Goal: Task Accomplishment & Management: Complete application form

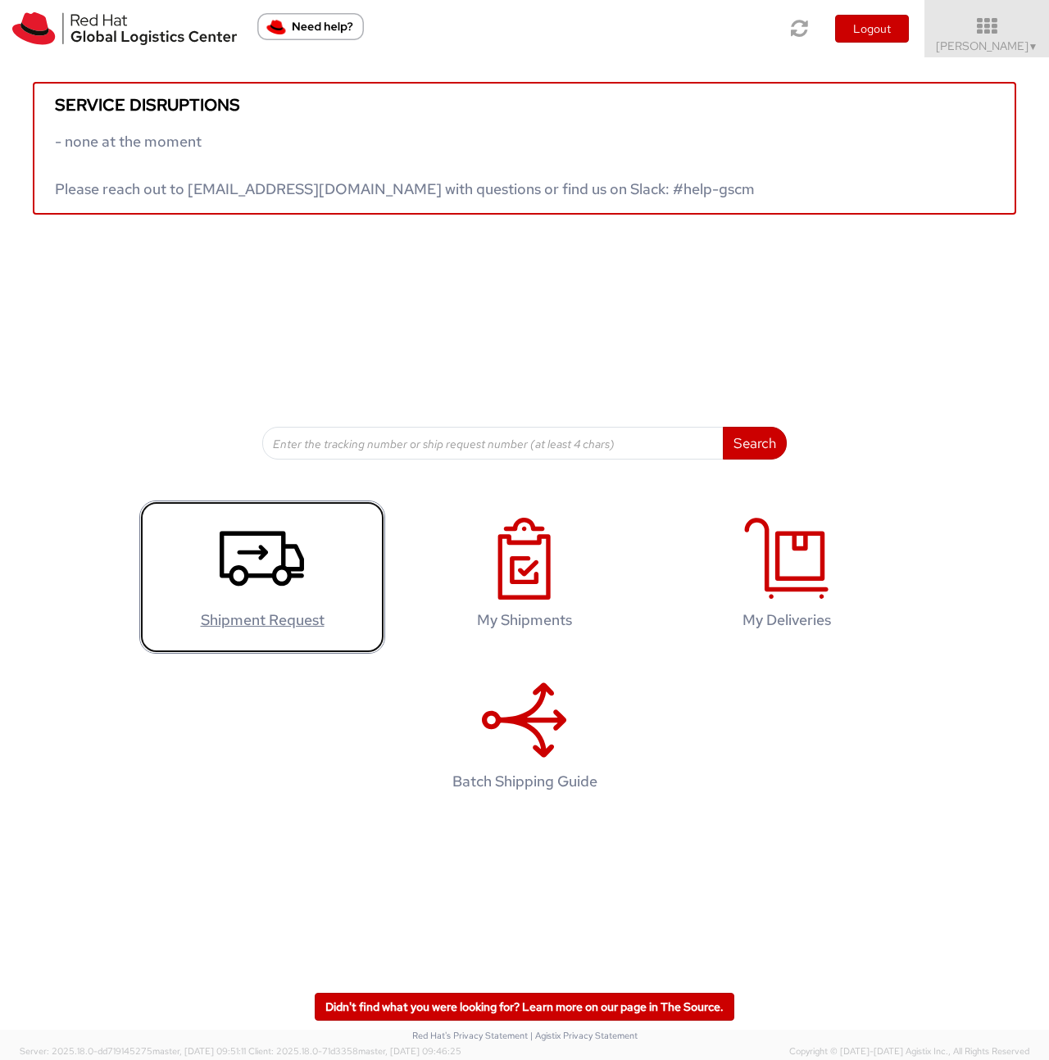
click at [306, 583] on link "Shipment Request" at bounding box center [262, 577] width 246 height 153
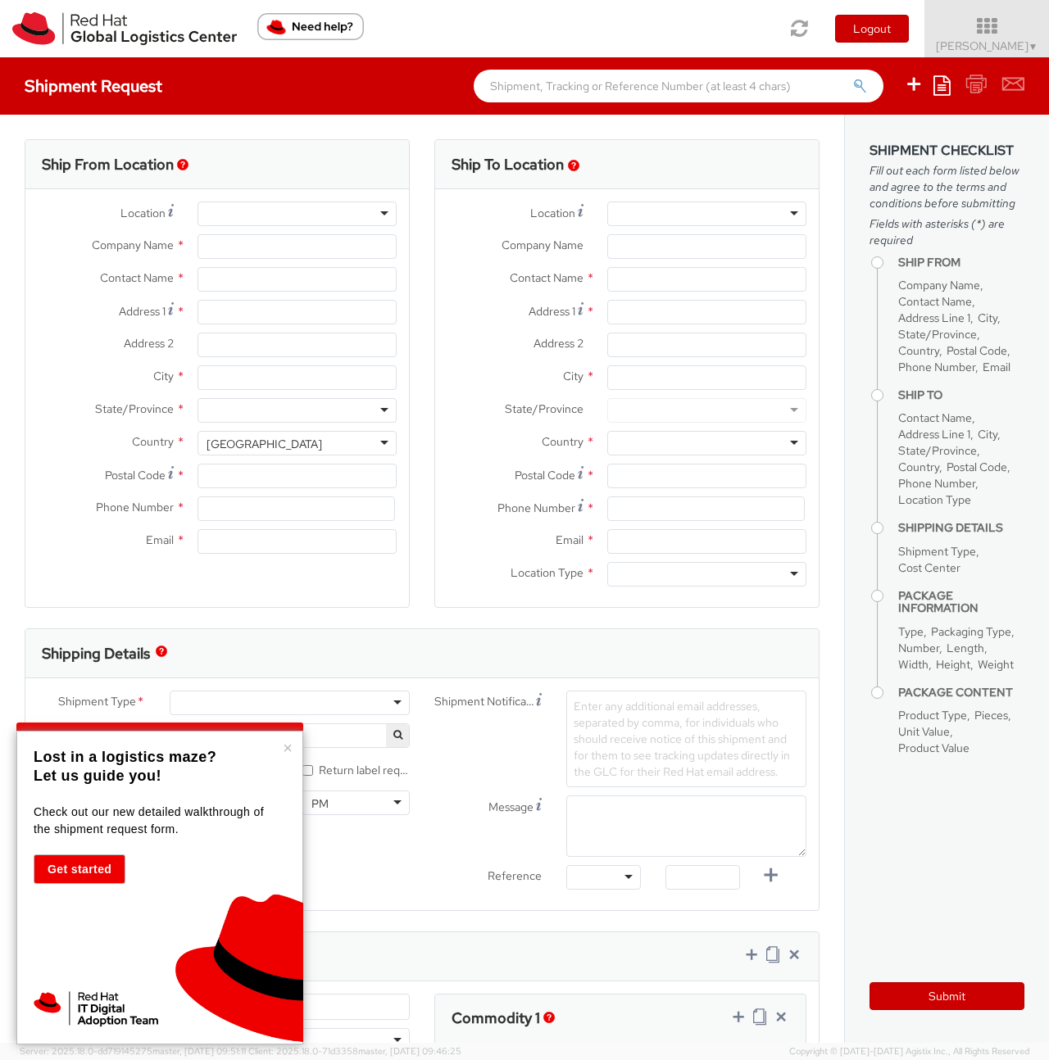
select select "706"
select select
type input "Red Hat Limited"
type input "[PERSON_NAME]"
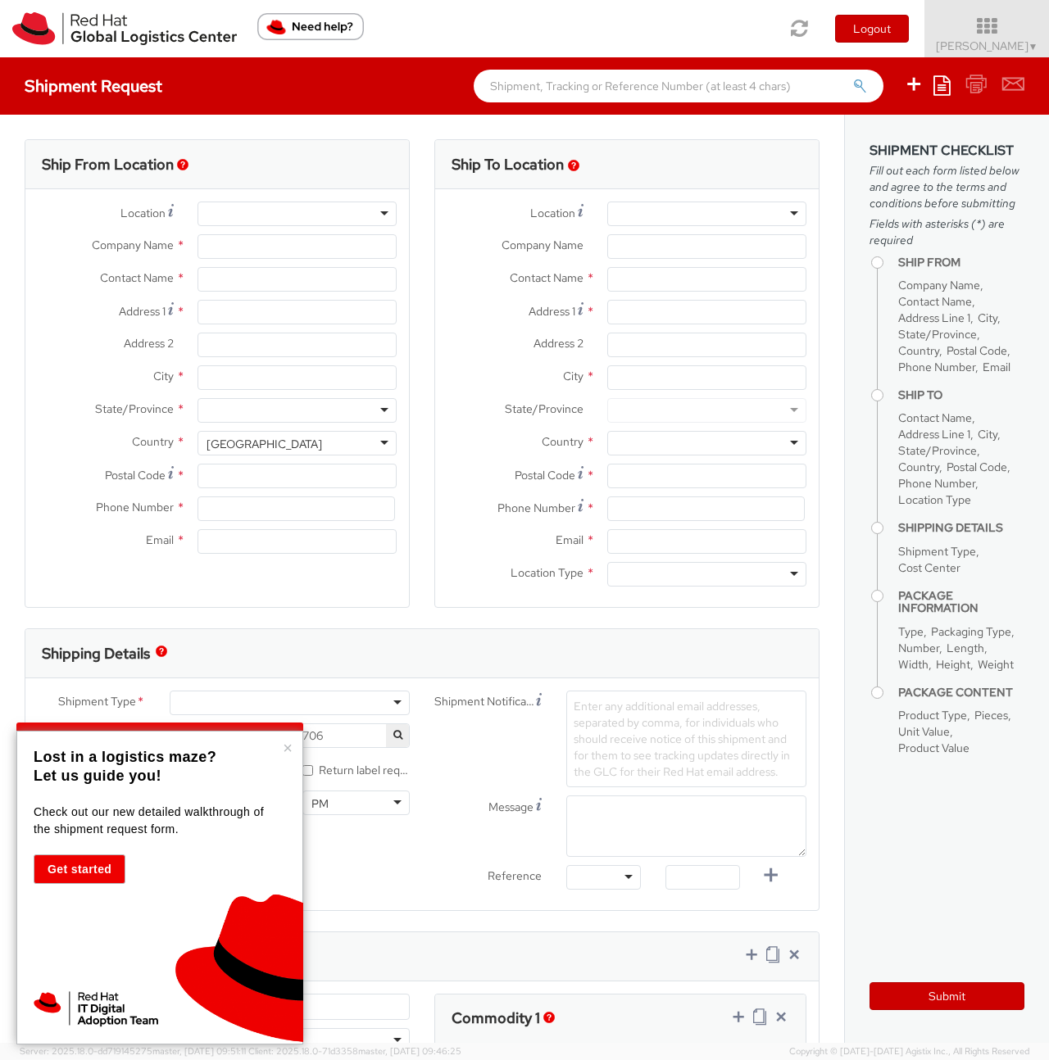
type input "[GEOGRAPHIC_DATA]"
type input "1st Floor"
type input "WATERFORD"
type input "X91NY33"
type input "35351810131"
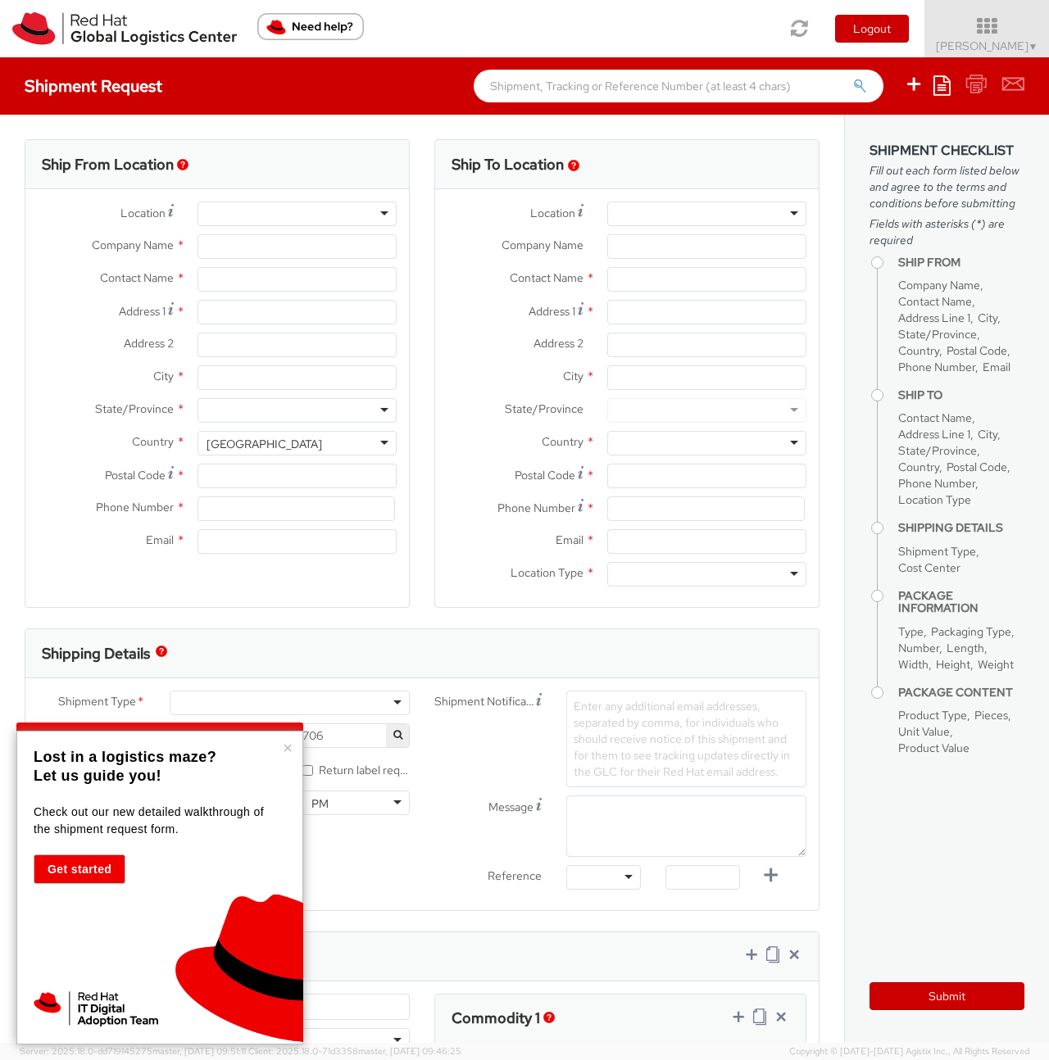
type input "[EMAIL_ADDRESS][DOMAIN_NAME]"
select select "CM"
select select "KGS"
click at [699, 206] on div at bounding box center [706, 214] width 199 height 25
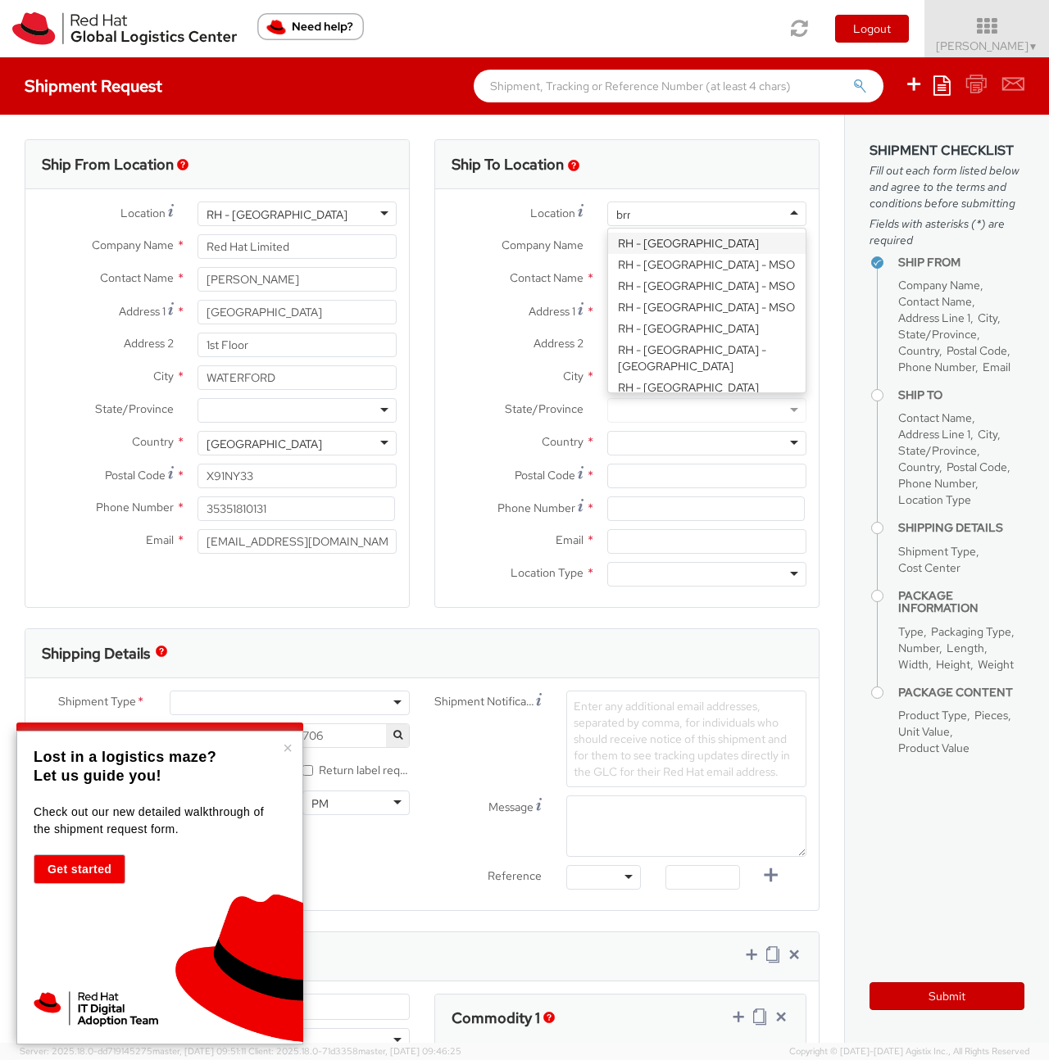
type input "[GEOGRAPHIC_DATA]"
type input "Red Hat Czech s.r.o."
type input "Purkynova 647/111"
type input "[GEOGRAPHIC_DATA]"
type input "621 00"
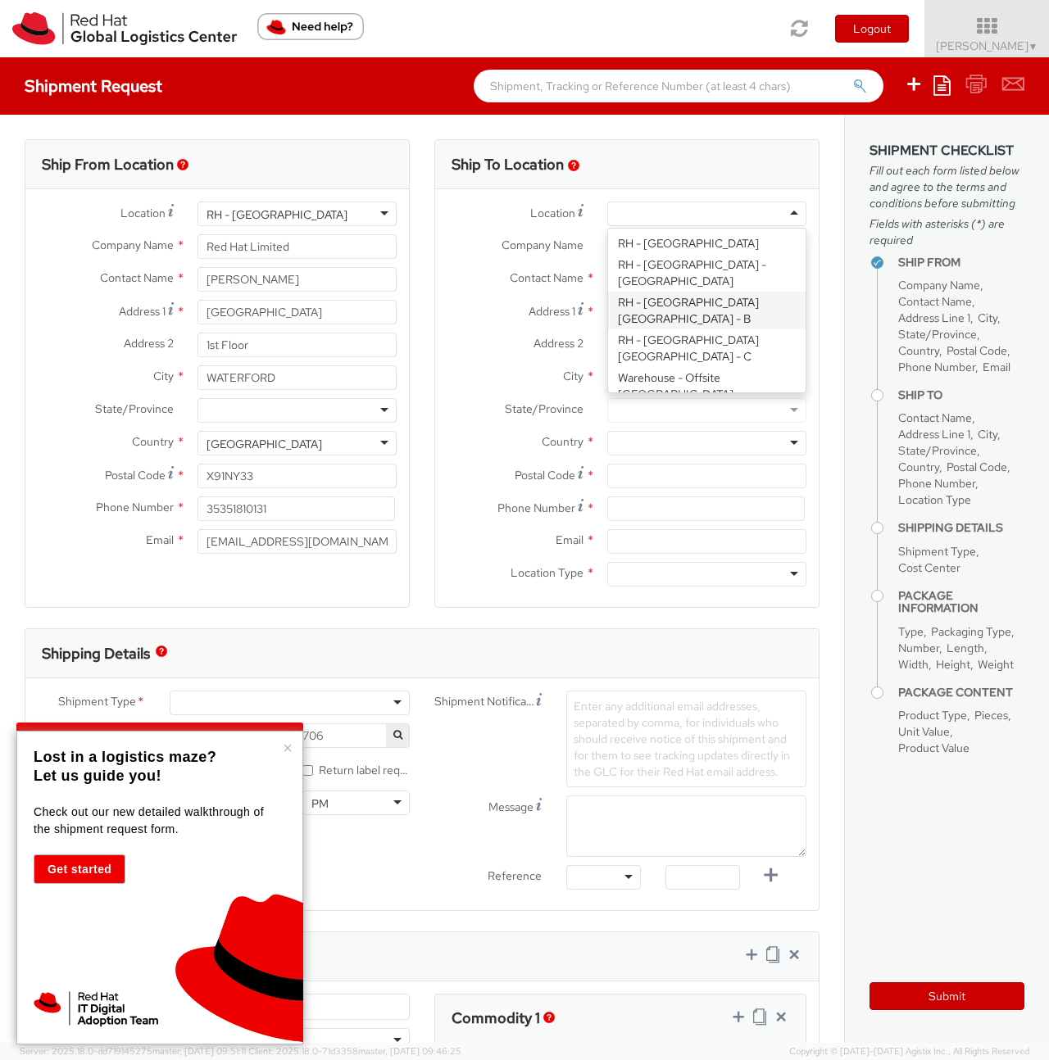
type input "420 532 294 555"
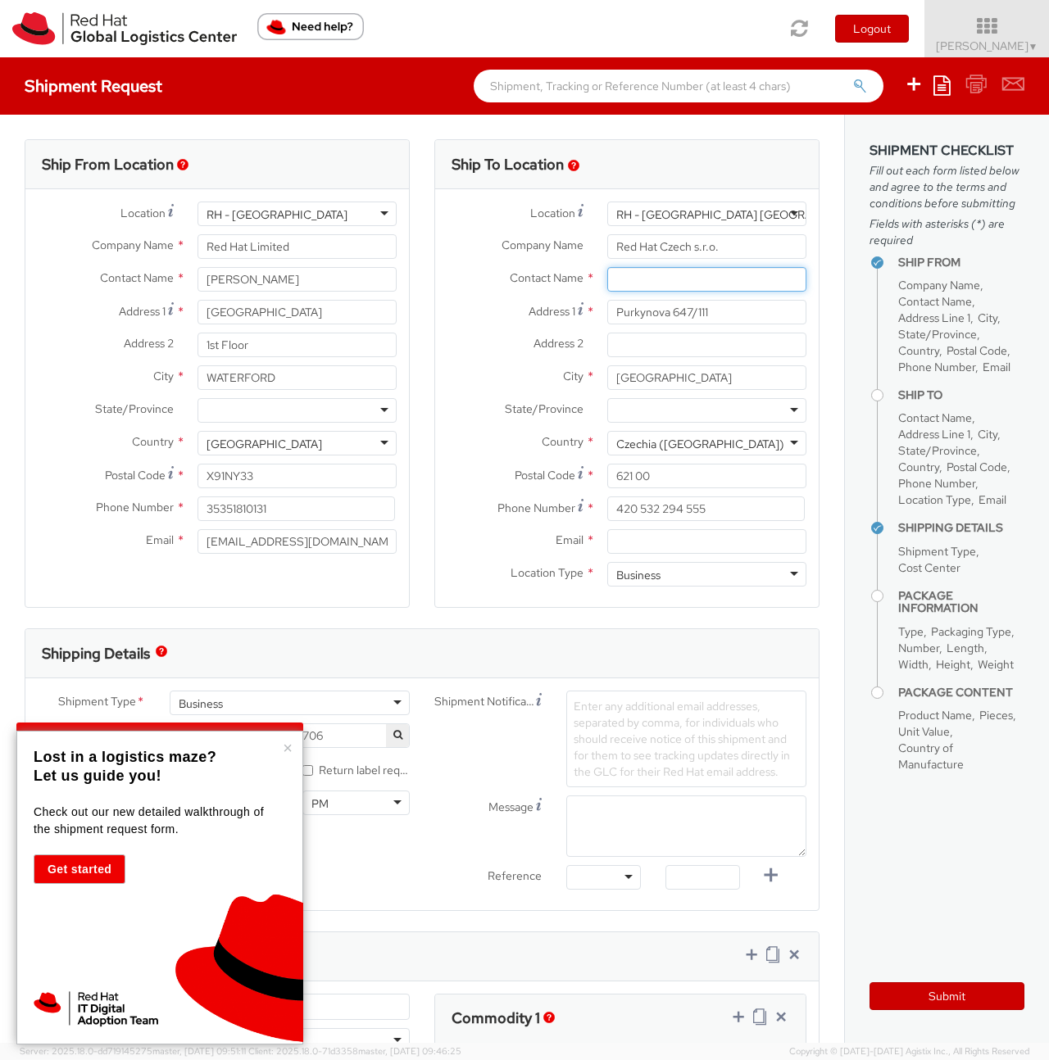
click at [623, 277] on input "text" at bounding box center [706, 279] width 199 height 25
paste input "IT - Endpoint Systems"
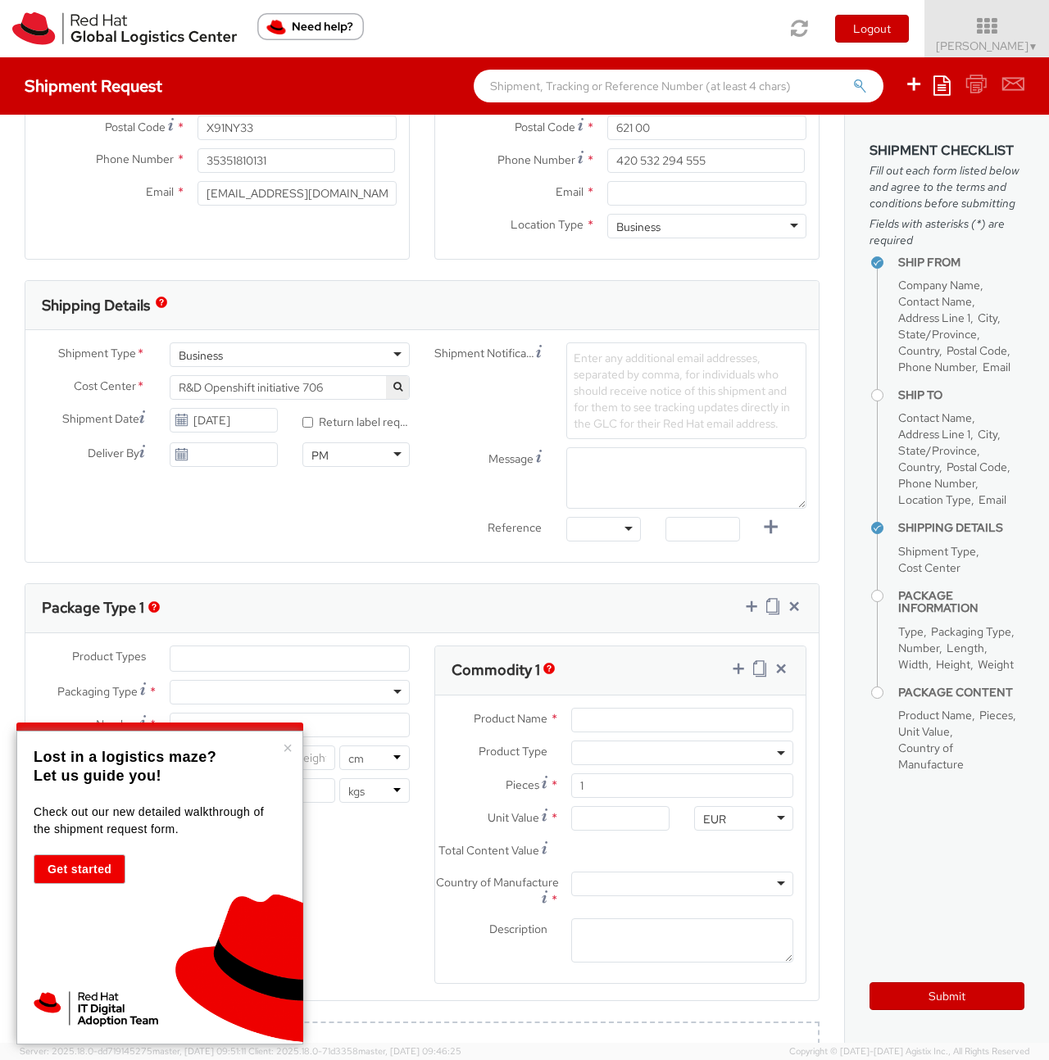
scroll to position [349, 0]
type input "IT - Endpoint Systems"
click at [202, 424] on input "[DATE]" at bounding box center [223, 419] width 107 height 25
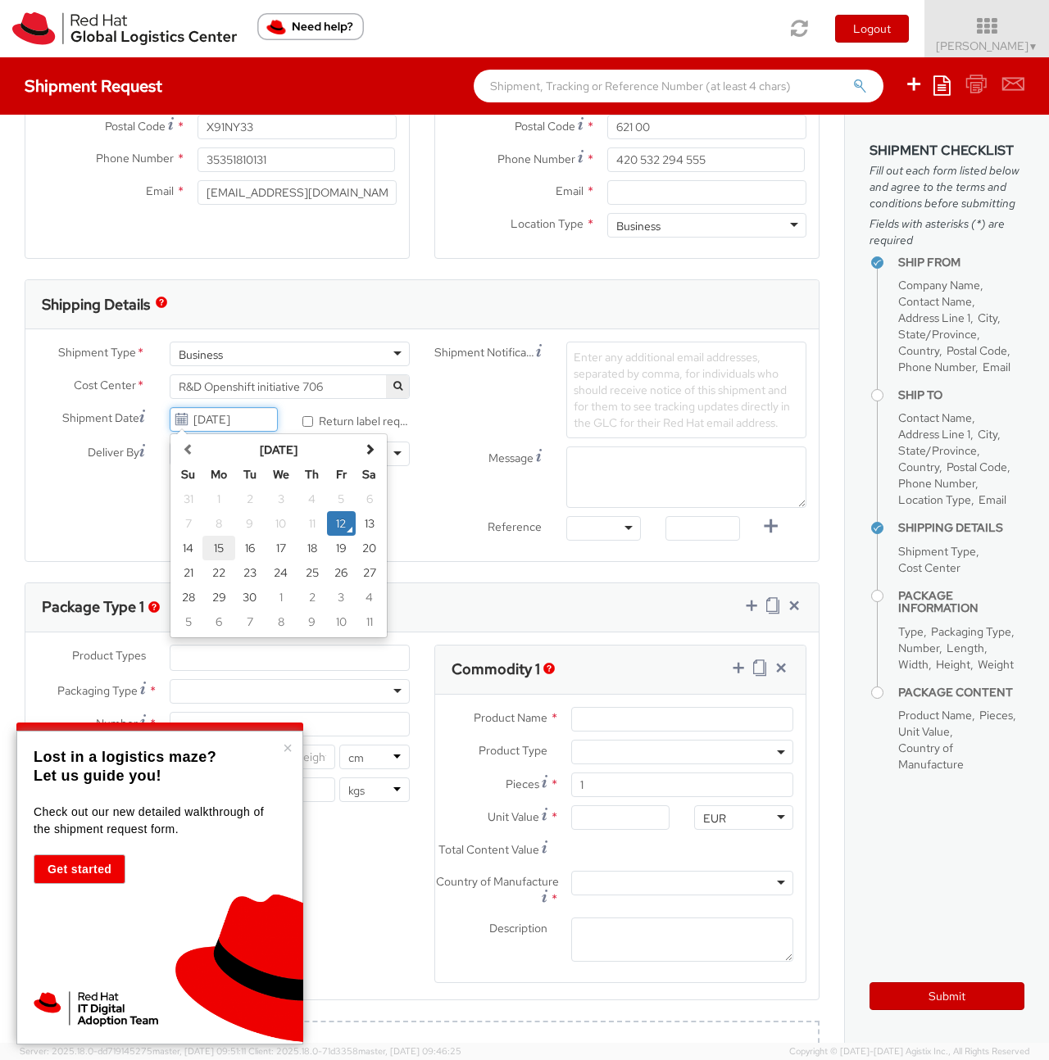
click at [218, 552] on td "15" at bounding box center [218, 548] width 33 height 25
type input "[DATE]"
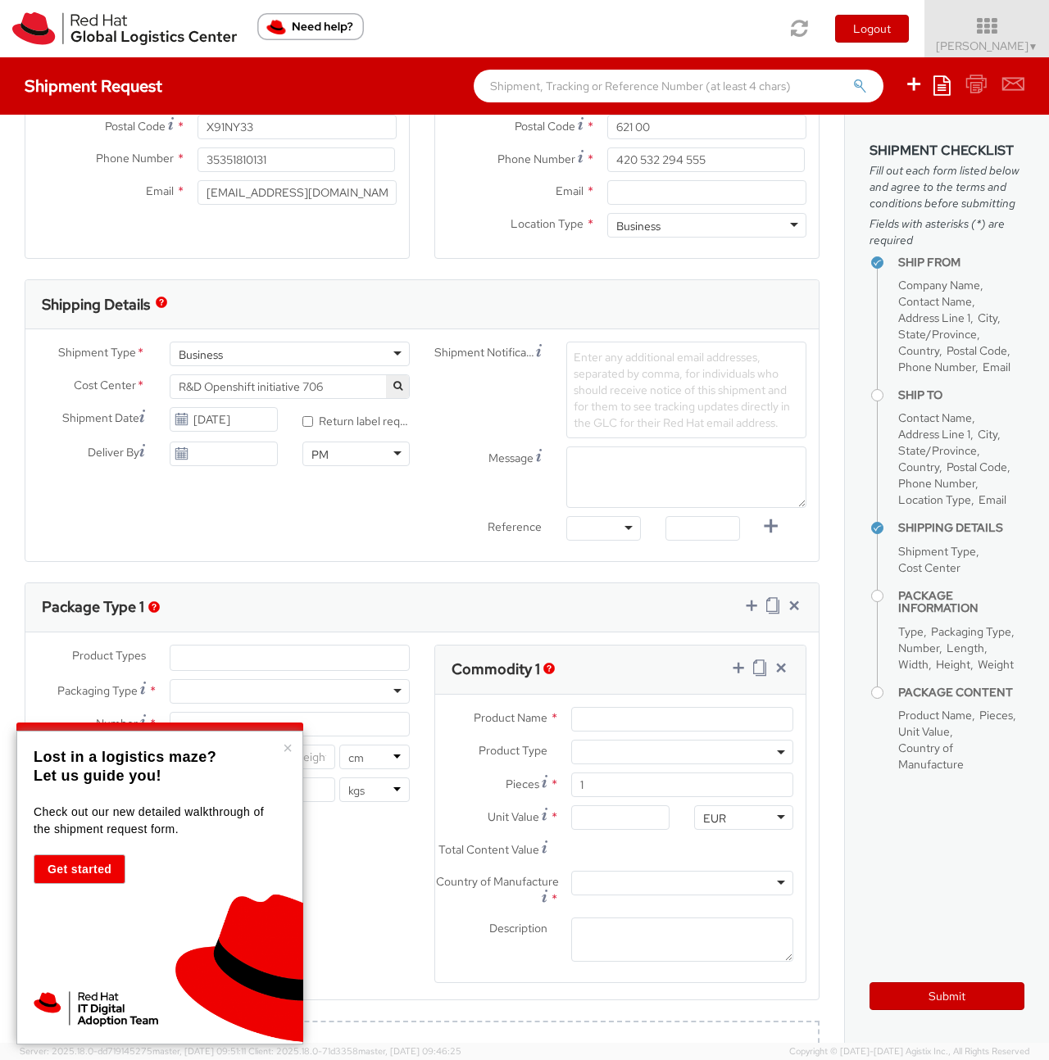
click at [314, 419] on label "* Return label required" at bounding box center [355, 419] width 107 height 19
click at [313, 419] on input "* Return label required" at bounding box center [307, 421] width 11 height 11
checkbox input "true"
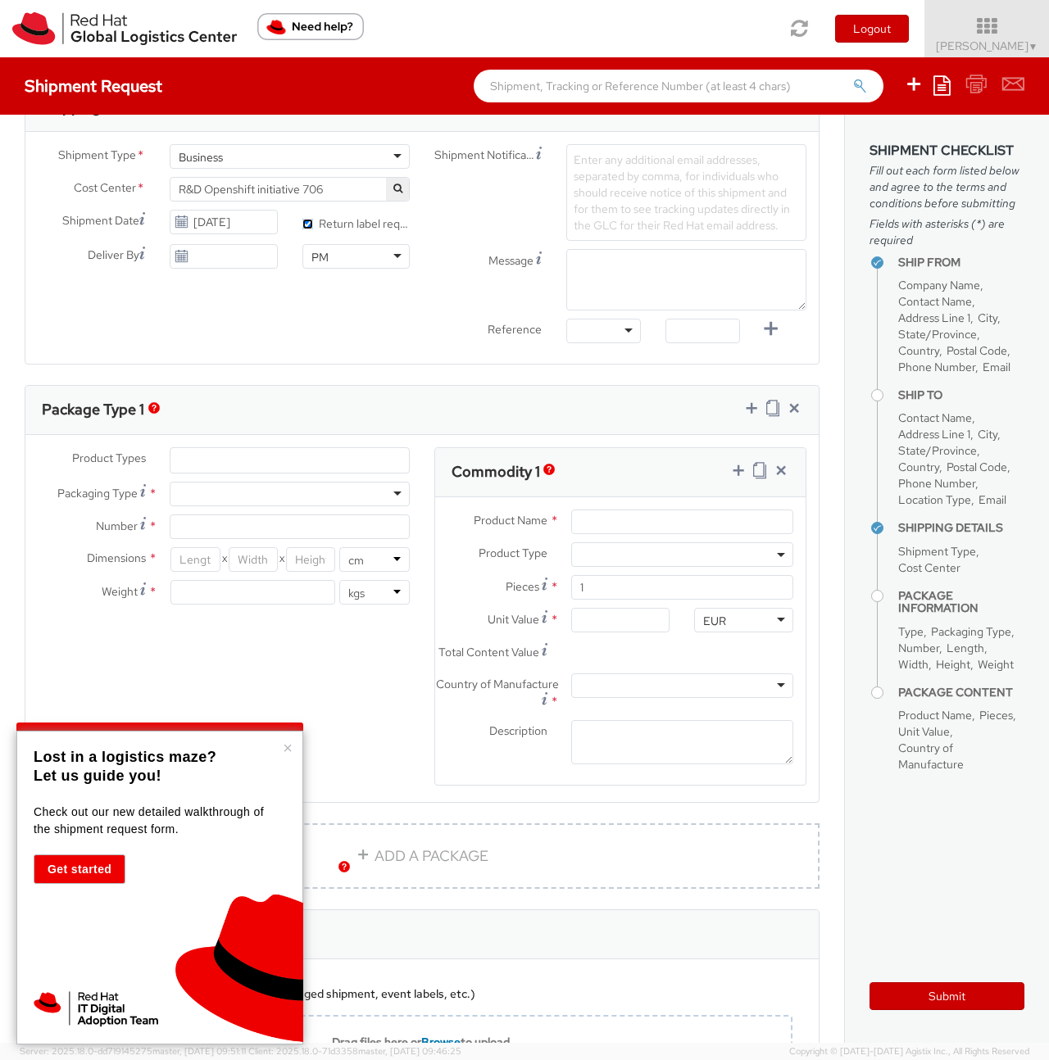
scroll to position [548, 0]
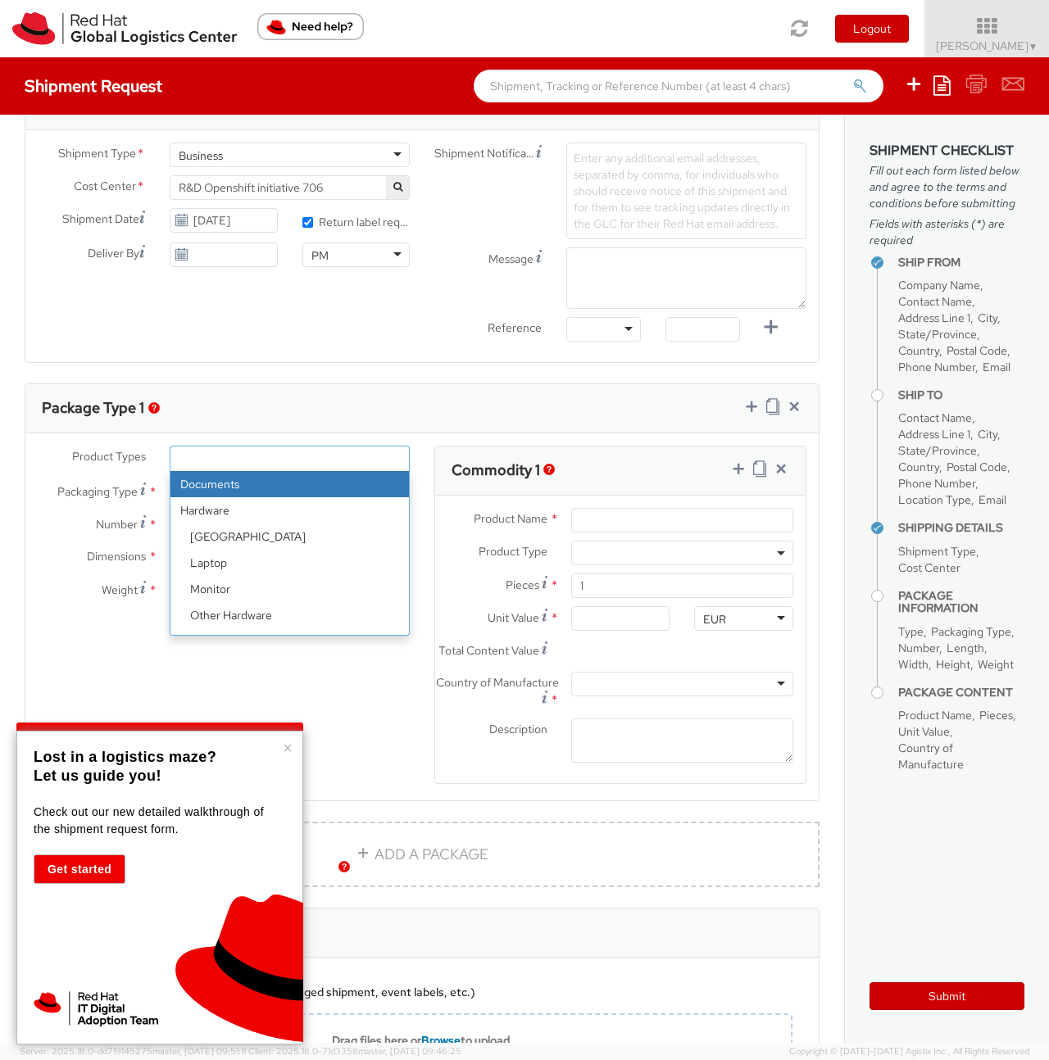
click at [300, 460] on ul at bounding box center [289, 458] width 238 height 25
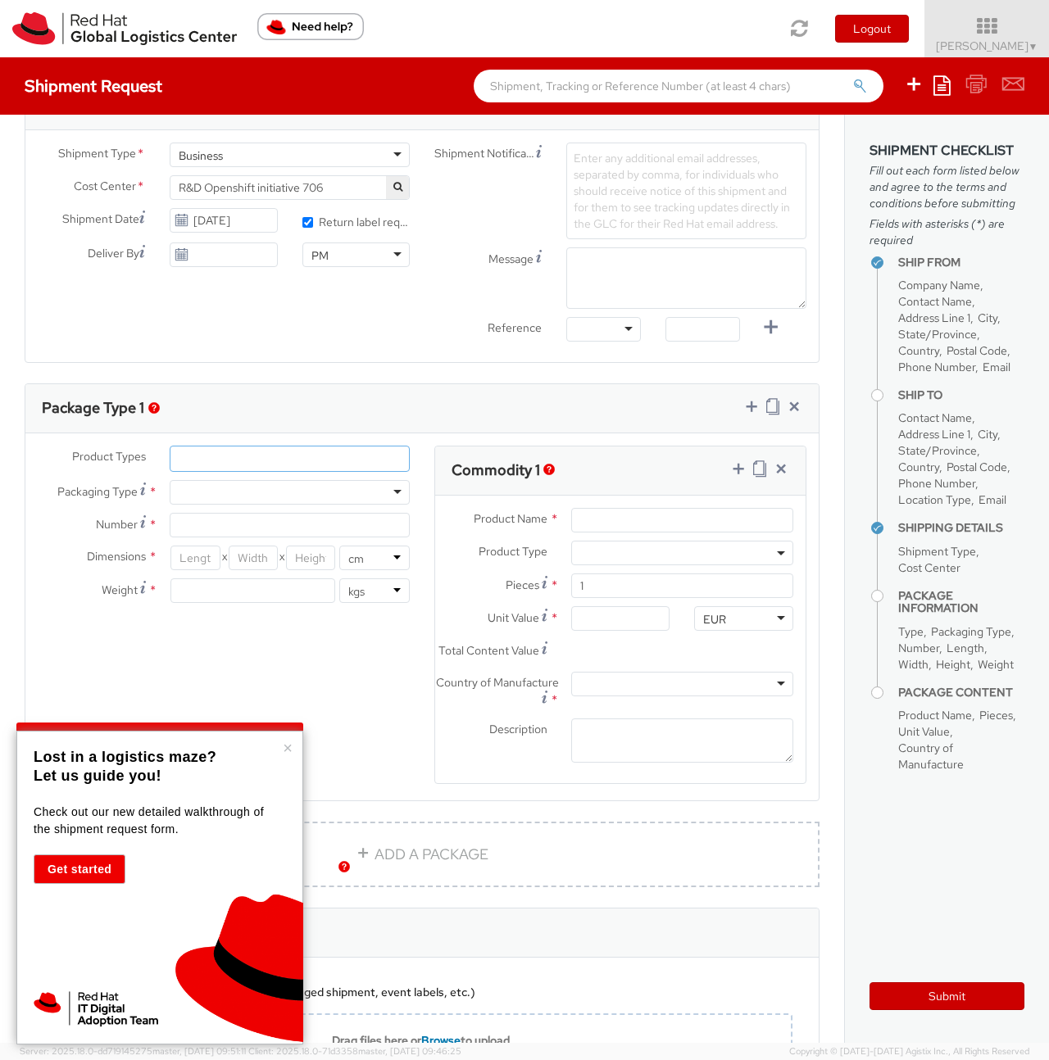
click at [300, 460] on ul at bounding box center [289, 458] width 238 height 25
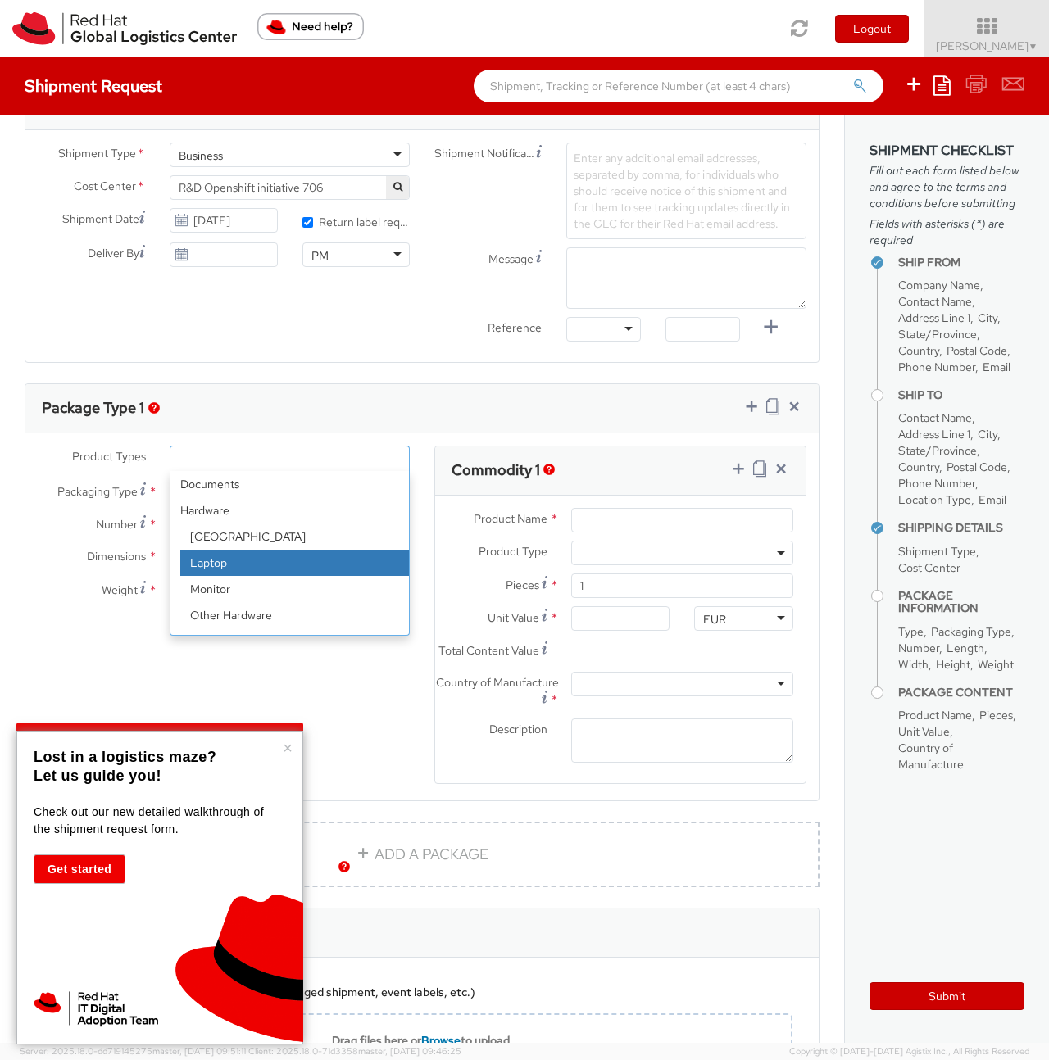
select select "LAPTOP"
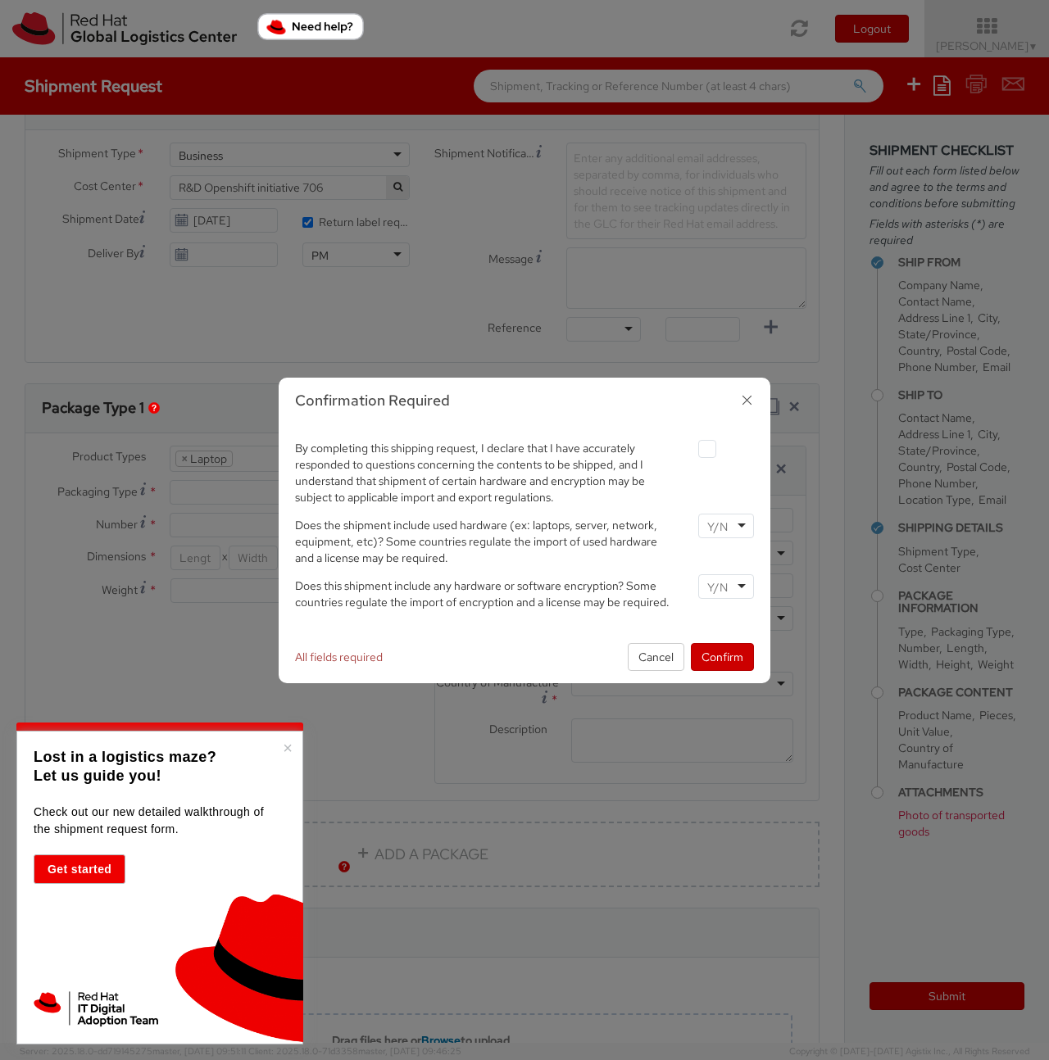
click at [710, 451] on label at bounding box center [707, 449] width 18 height 18
click at [693, 451] on input "checkbox" at bounding box center [687, 449] width 11 height 11
checkbox input "true"
click at [730, 529] on div at bounding box center [726, 526] width 56 height 25
click at [713, 589] on input "select-one" at bounding box center [719, 587] width 24 height 16
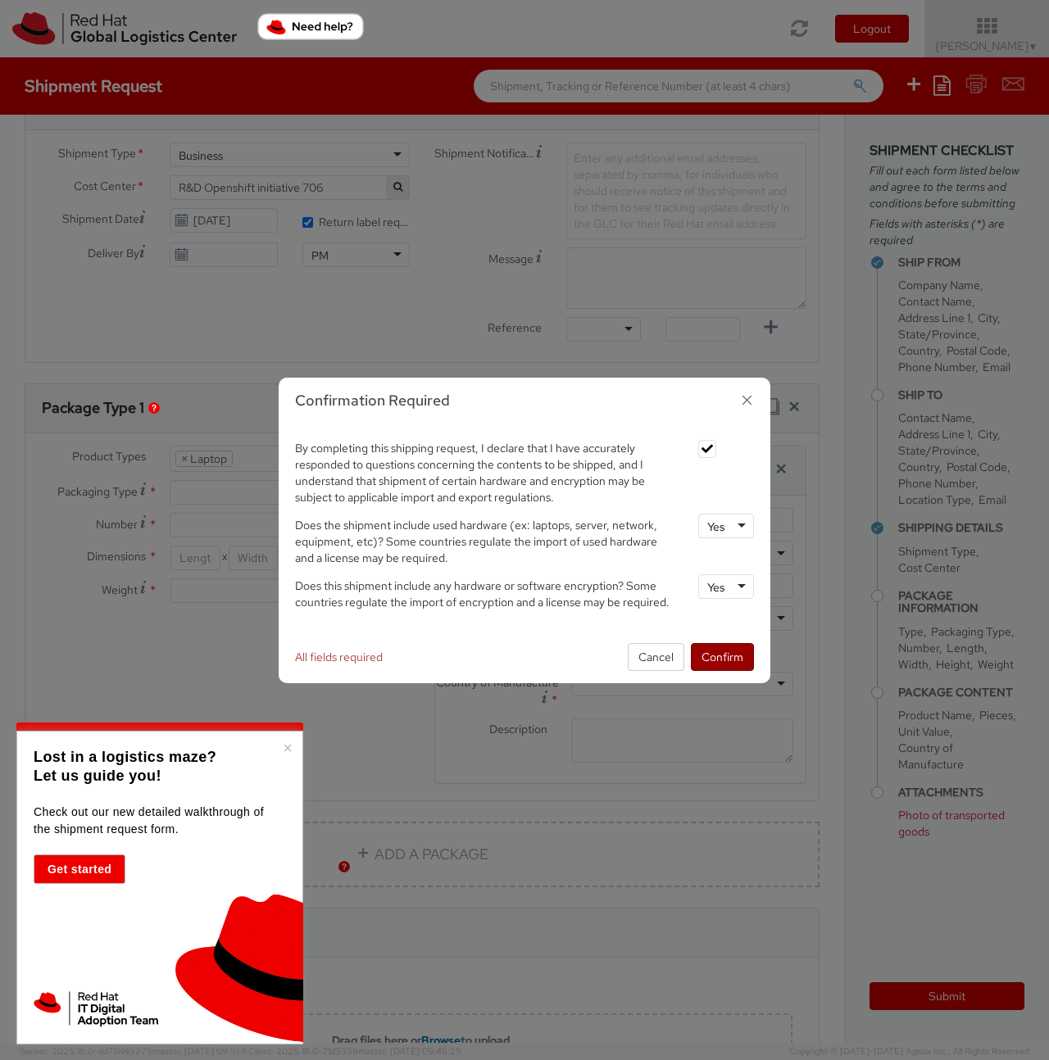
click at [717, 657] on button "Confirm" at bounding box center [722, 657] width 63 height 28
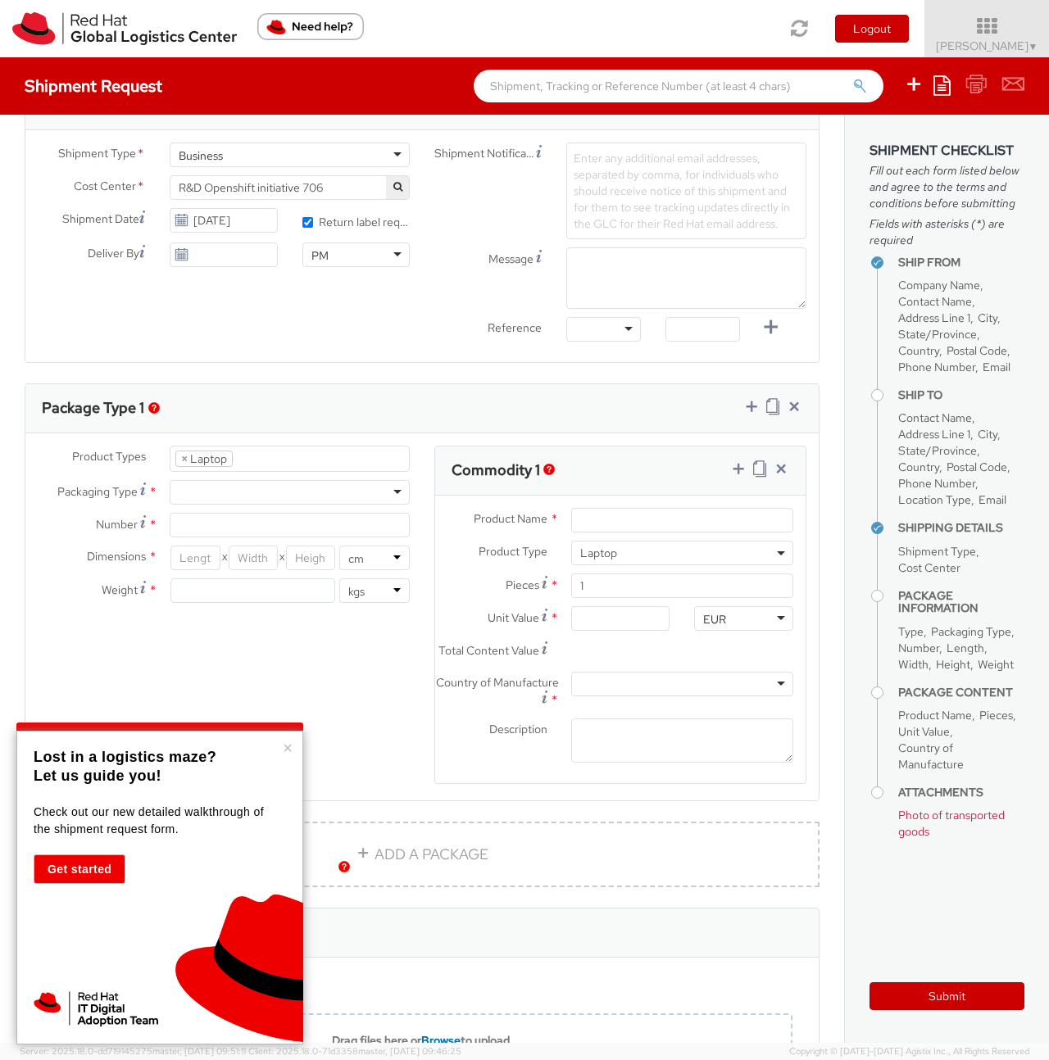
click at [252, 604] on div "Dimensions * X X in cm Weight * lbs kgs" at bounding box center [223, 579] width 397 height 66
click at [259, 598] on input "number" at bounding box center [252, 590] width 165 height 25
type input "3"
click at [297, 627] on div "Product Types * Documents Docking Station Laptop Monitor Other Hardware Server …" at bounding box center [421, 626] width 793 height 360
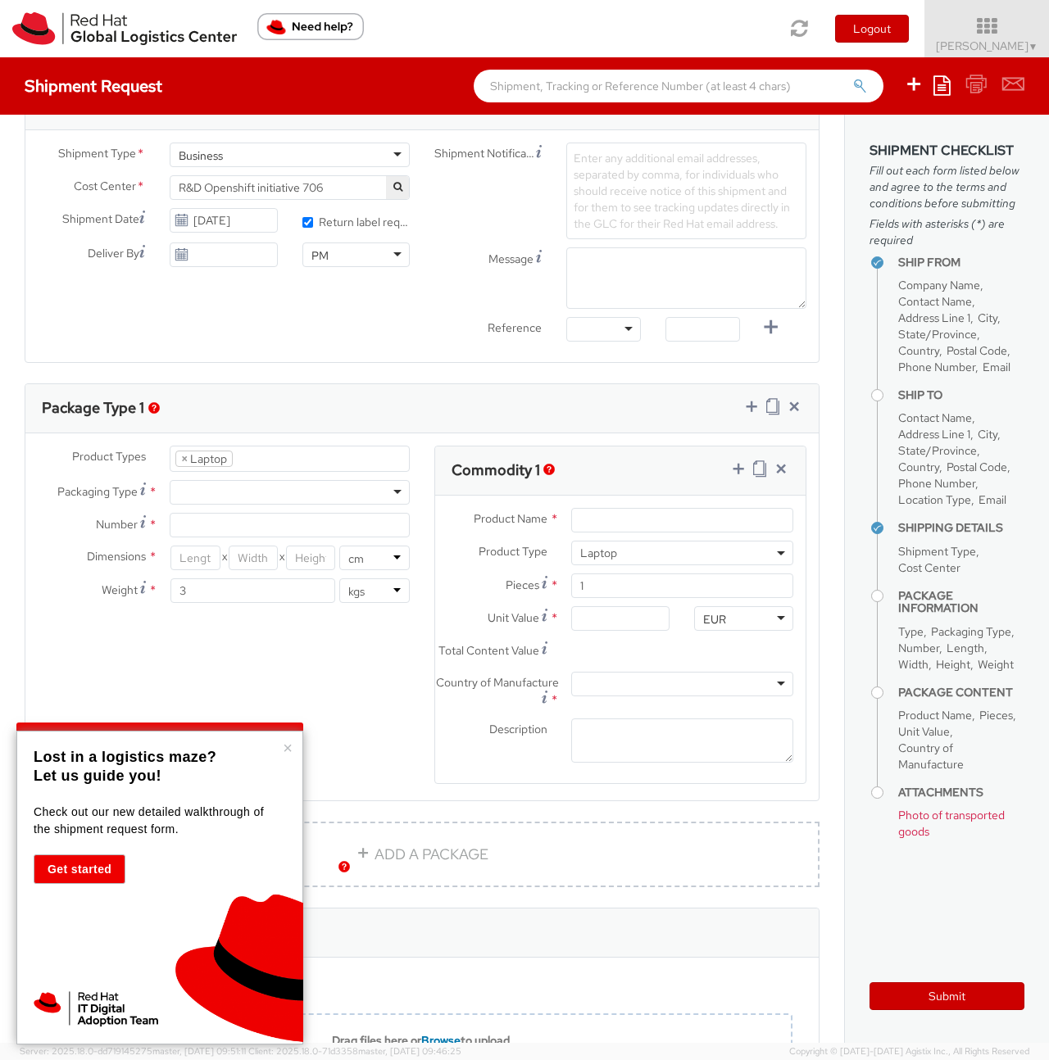
click at [297, 627] on div "Product Types * Documents Docking Station Laptop Monitor Other Hardware Server …" at bounding box center [421, 626] width 793 height 360
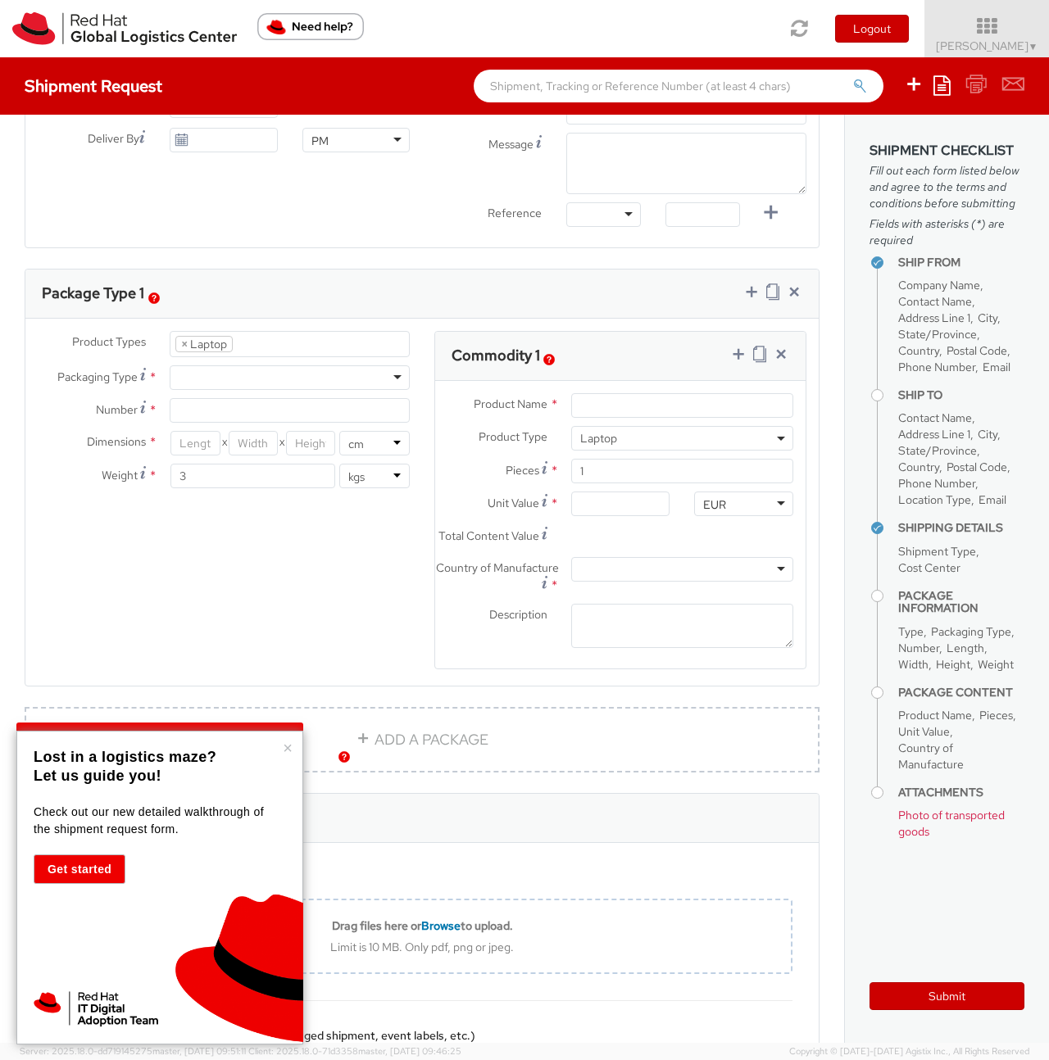
scroll to position [692, 0]
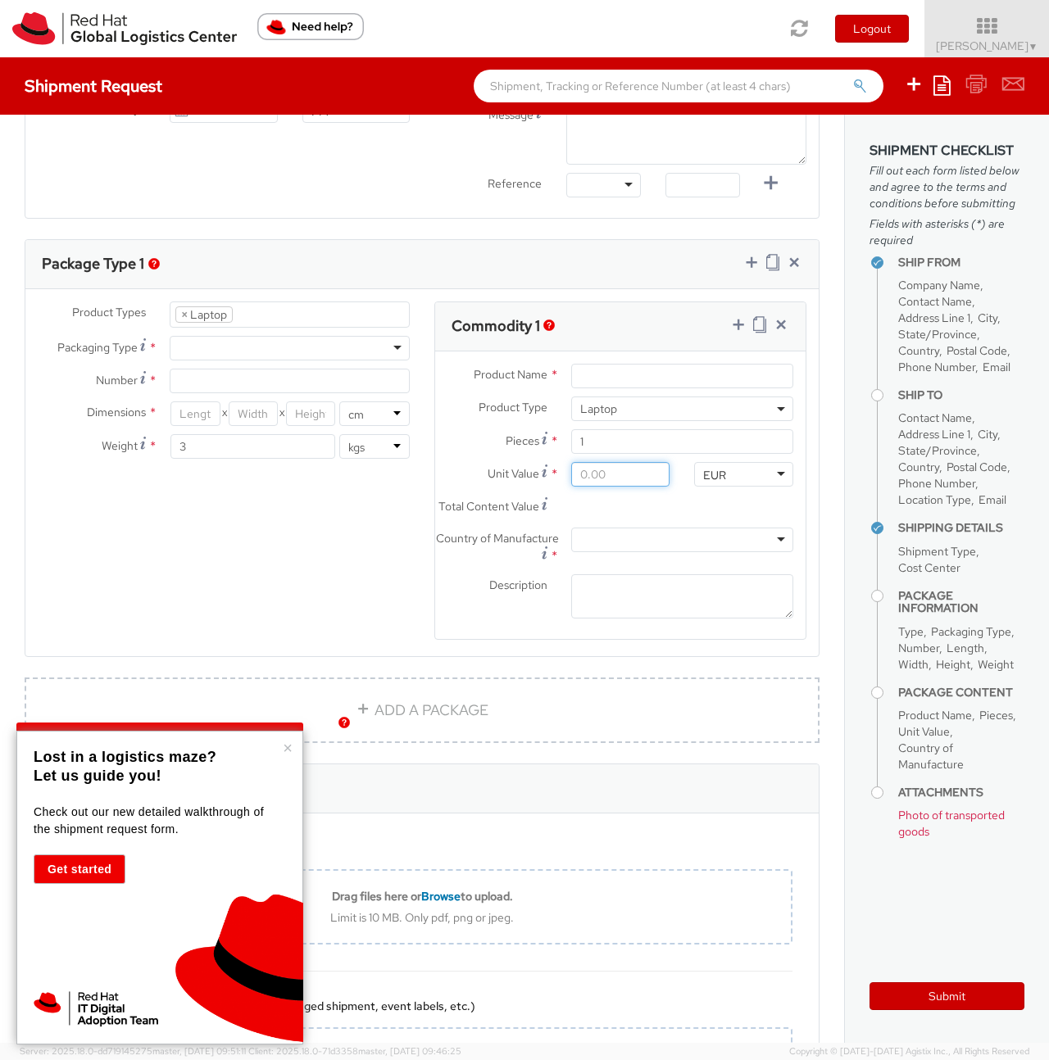
click at [594, 478] on input "Unit Value *" at bounding box center [620, 474] width 99 height 25
type input "7.00"
click at [594, 478] on input "7.00" at bounding box center [620, 474] width 99 height 25
click at [331, 533] on div "Product Types * Documents Docking Station Laptop Monitor Other Hardware Server …" at bounding box center [421, 481] width 793 height 360
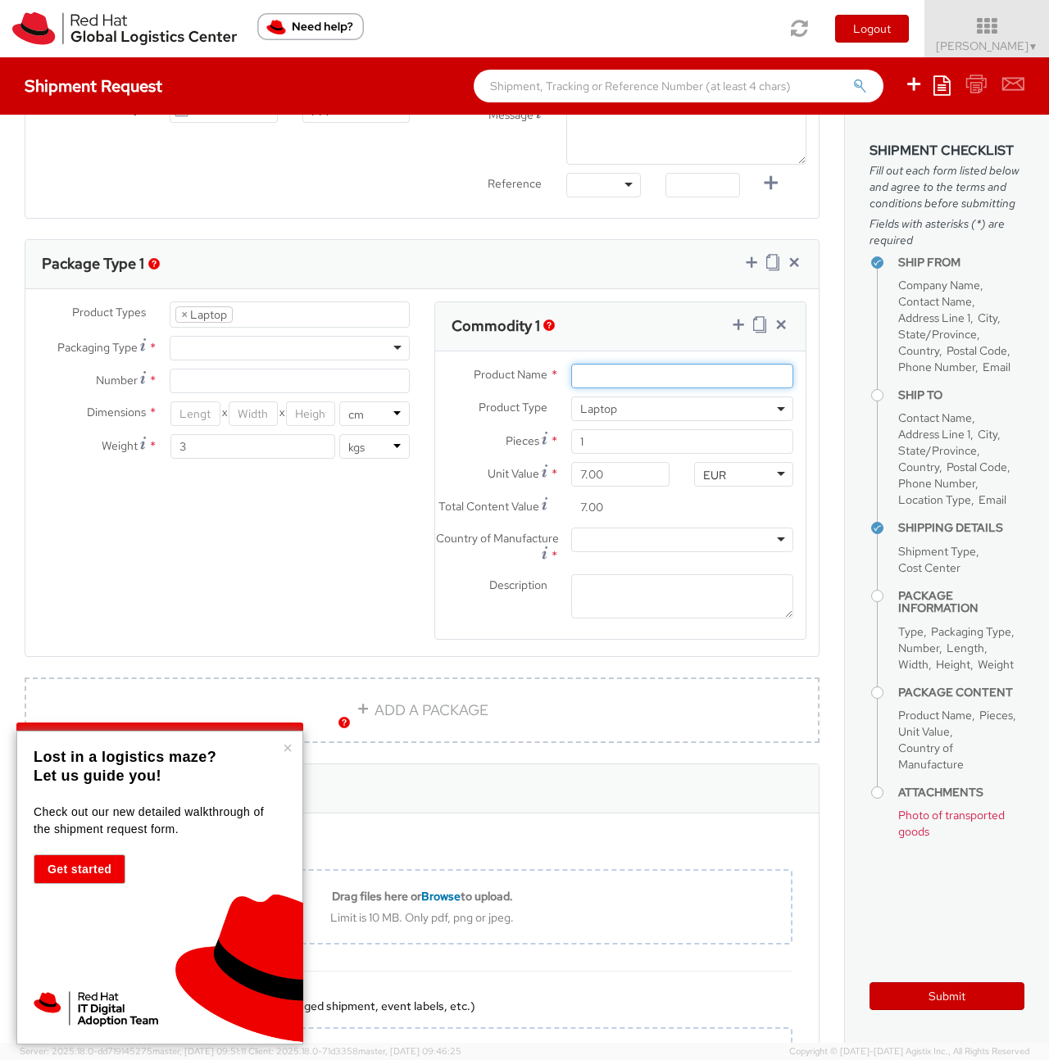
click at [585, 374] on input "Product Name *" at bounding box center [682, 376] width 222 height 25
click at [599, 373] on input "Product Name *" at bounding box center [682, 376] width 222 height 25
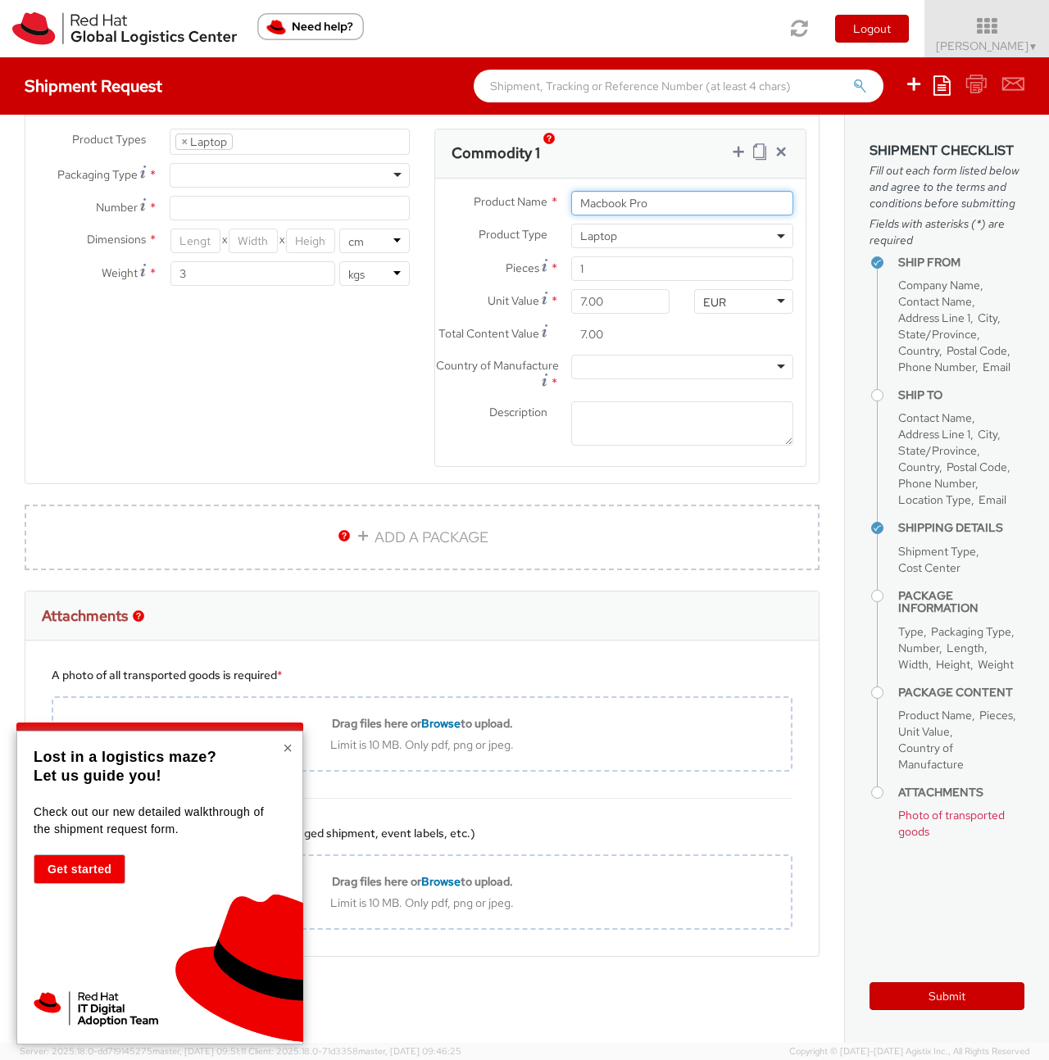
type input "Macbook Pro"
click at [288, 749] on button "×" at bounding box center [288, 748] width 10 height 16
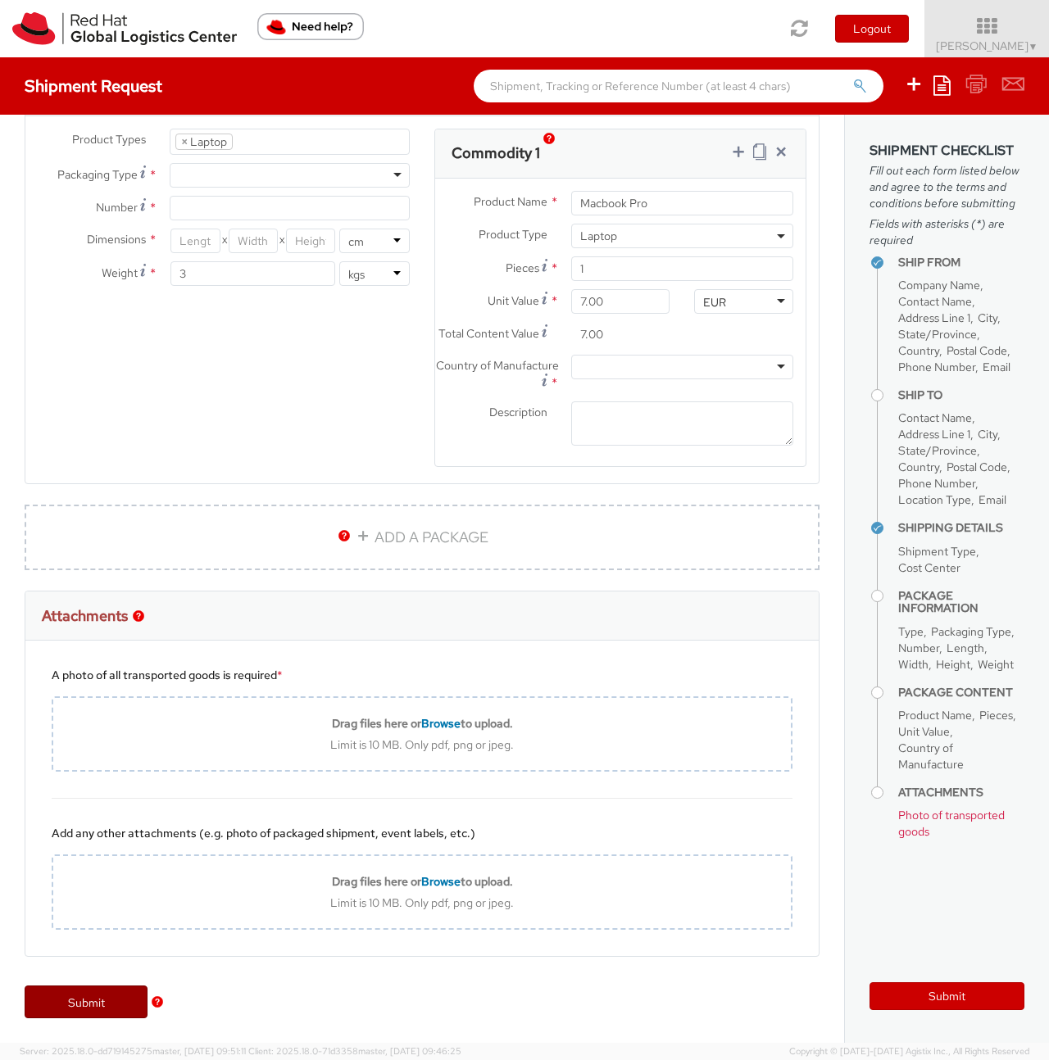
click at [120, 1006] on link "Submit" at bounding box center [86, 1002] width 123 height 33
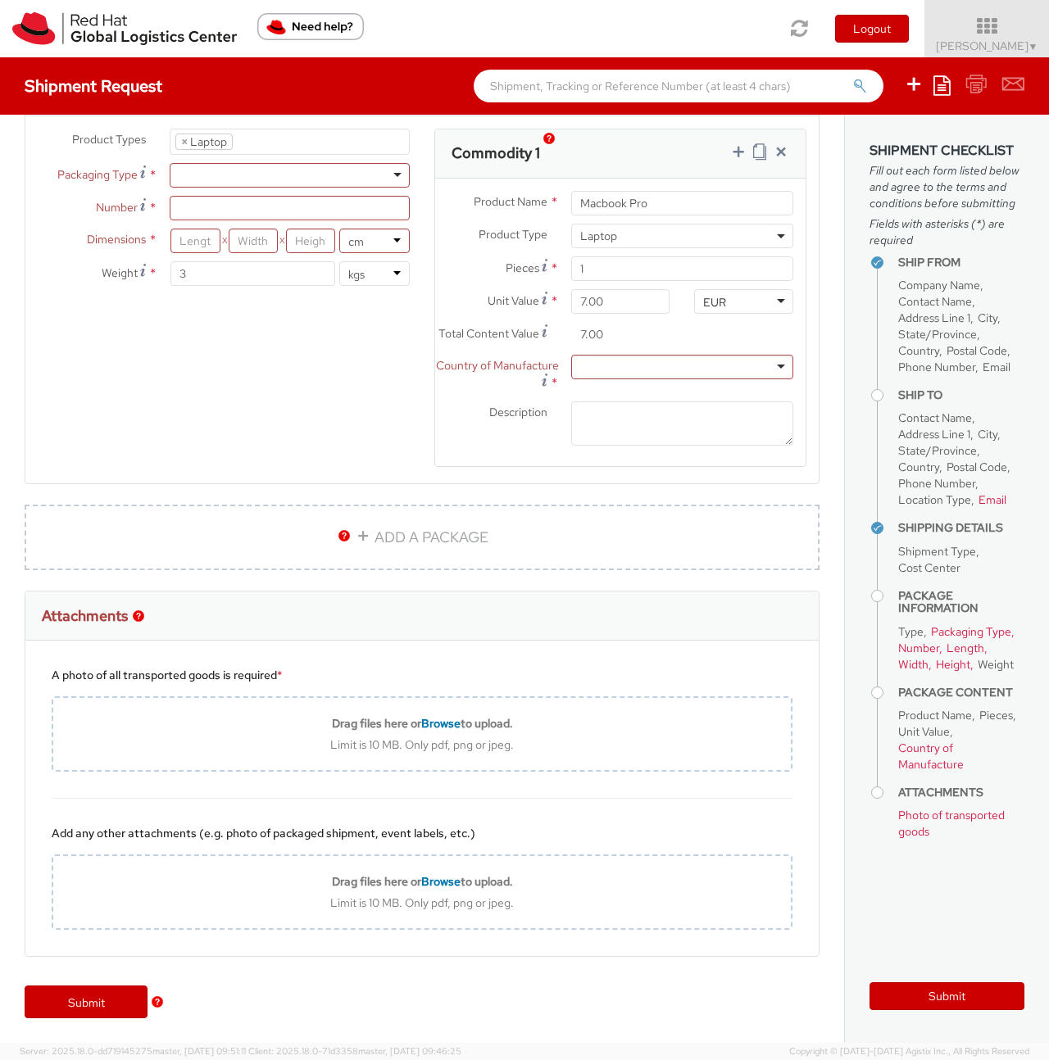
click at [608, 356] on div at bounding box center [682, 367] width 222 height 25
type input "china"
click at [97, 1006] on link "Submit" at bounding box center [86, 1002] width 123 height 33
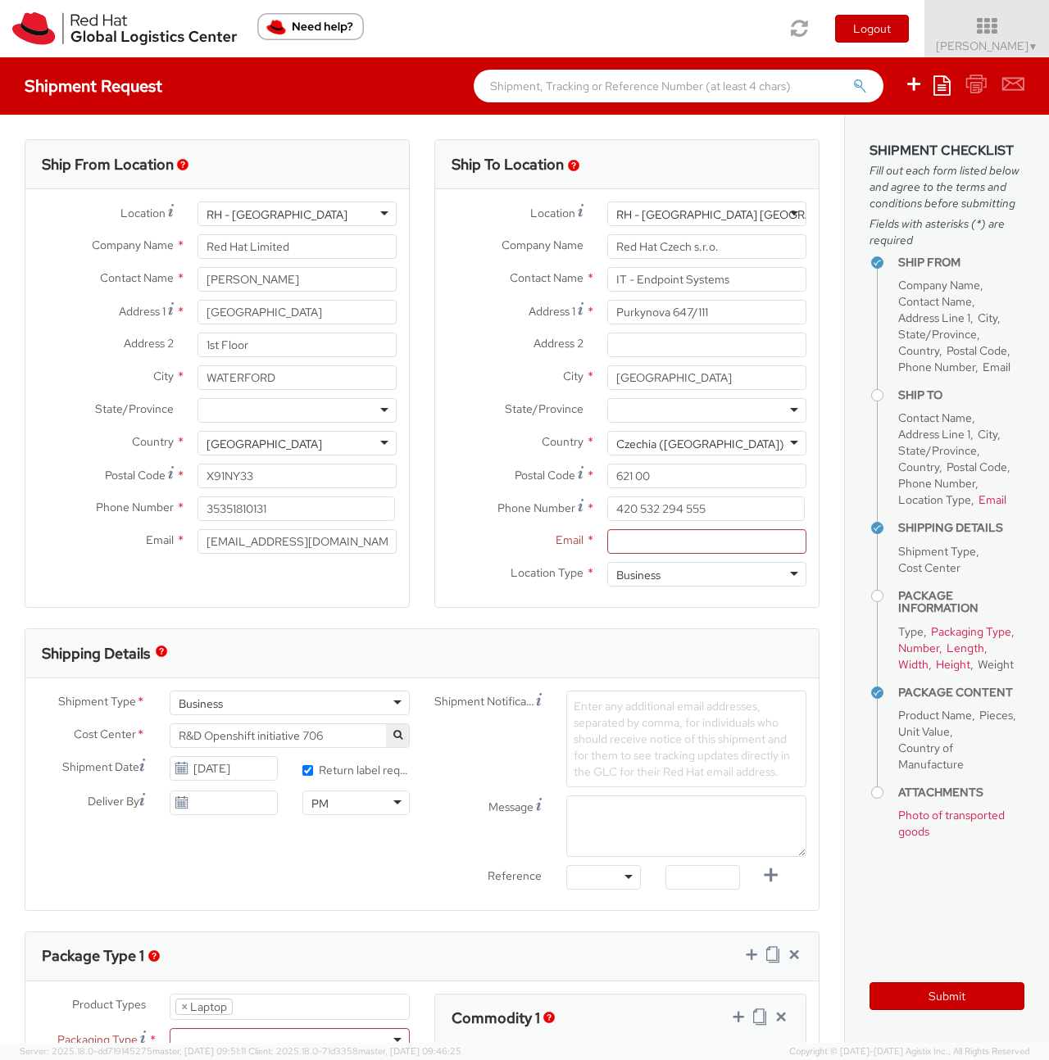
click at [193, 590] on div "Ship From Location Location * [GEOGRAPHIC_DATA] - [GEOGRAPHIC_DATA] [GEOGRAPHIC…" at bounding box center [217, 373] width 385 height 469
click at [628, 535] on input "Email *" at bounding box center [706, 541] width 199 height 25
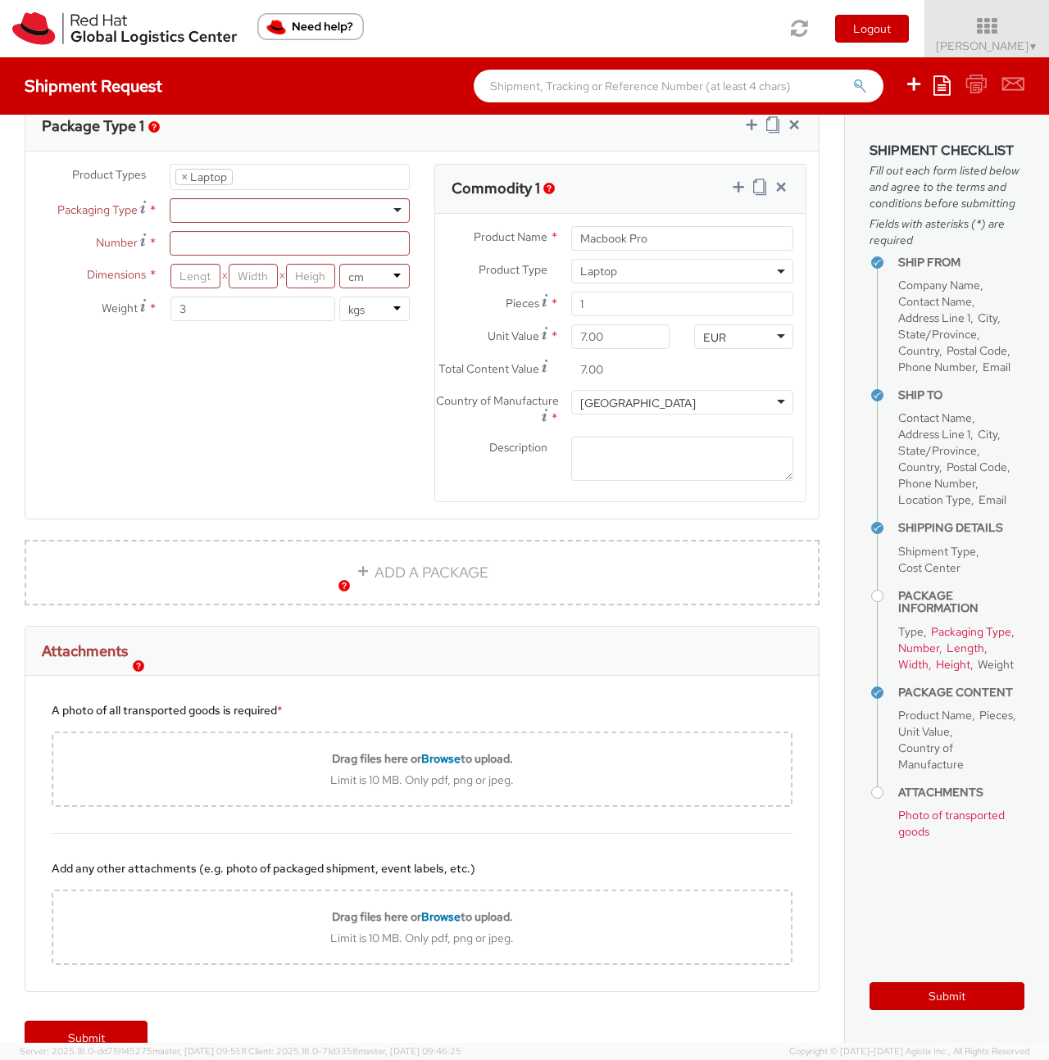
scroll to position [879, 0]
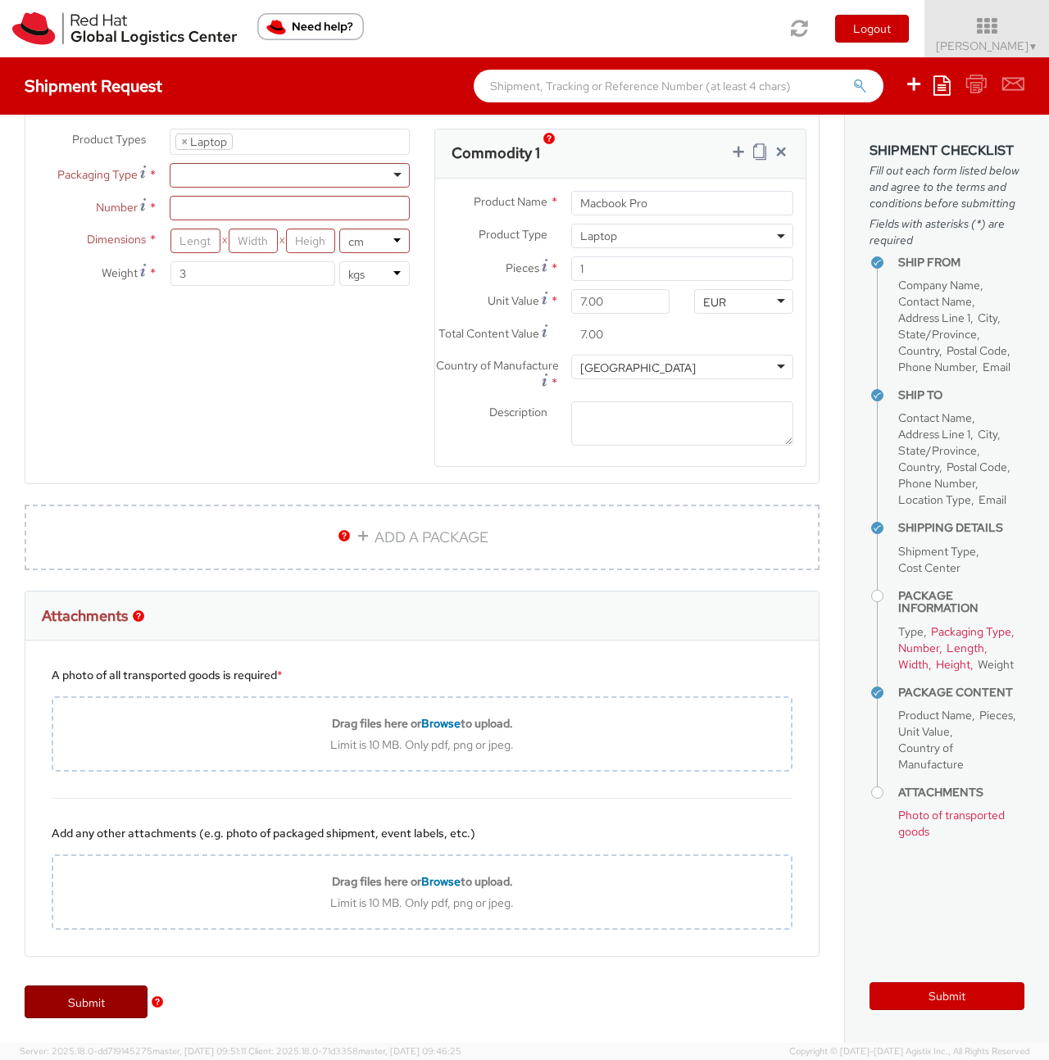
type input "[EMAIL_ADDRESS][DOMAIN_NAME]"
click at [66, 1010] on link "Submit" at bounding box center [86, 1002] width 123 height 33
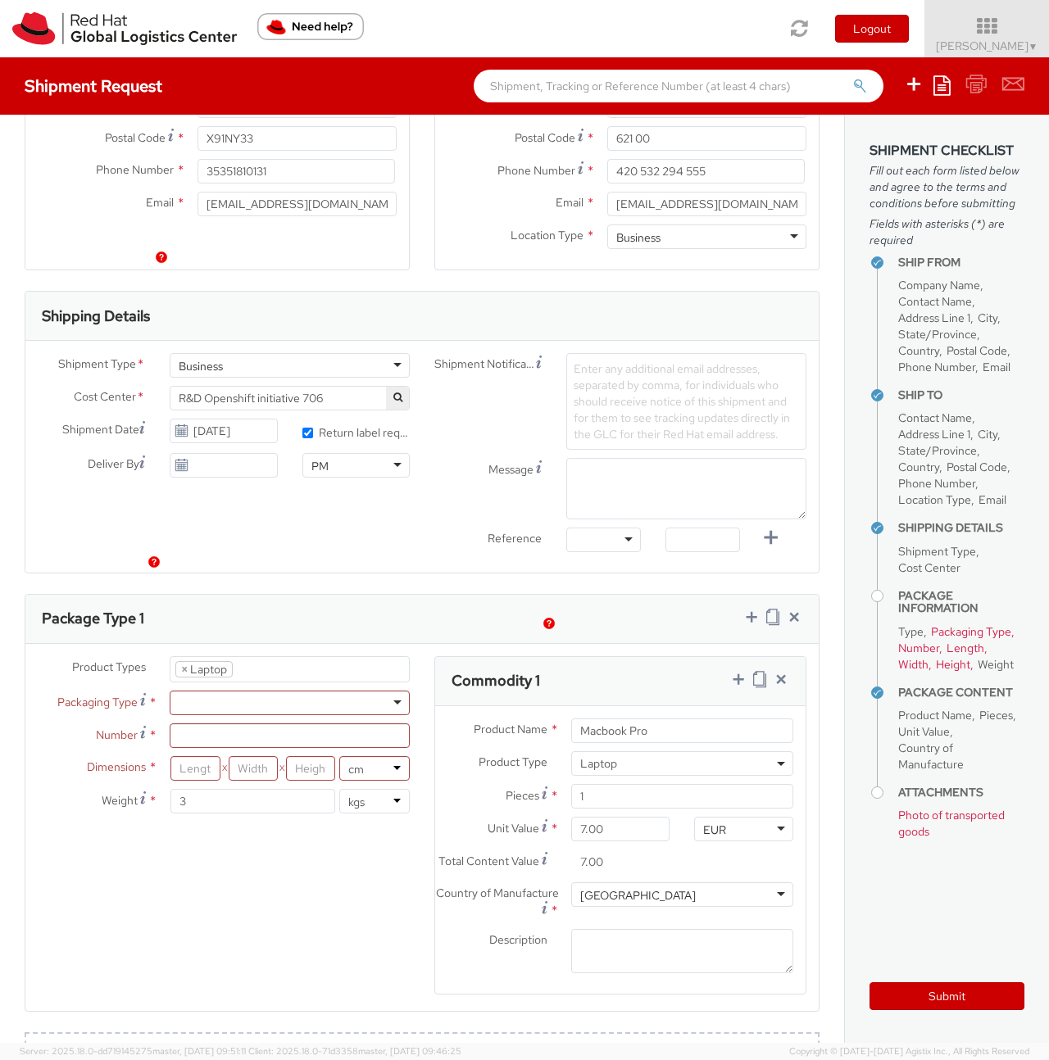
scroll to position [402, 0]
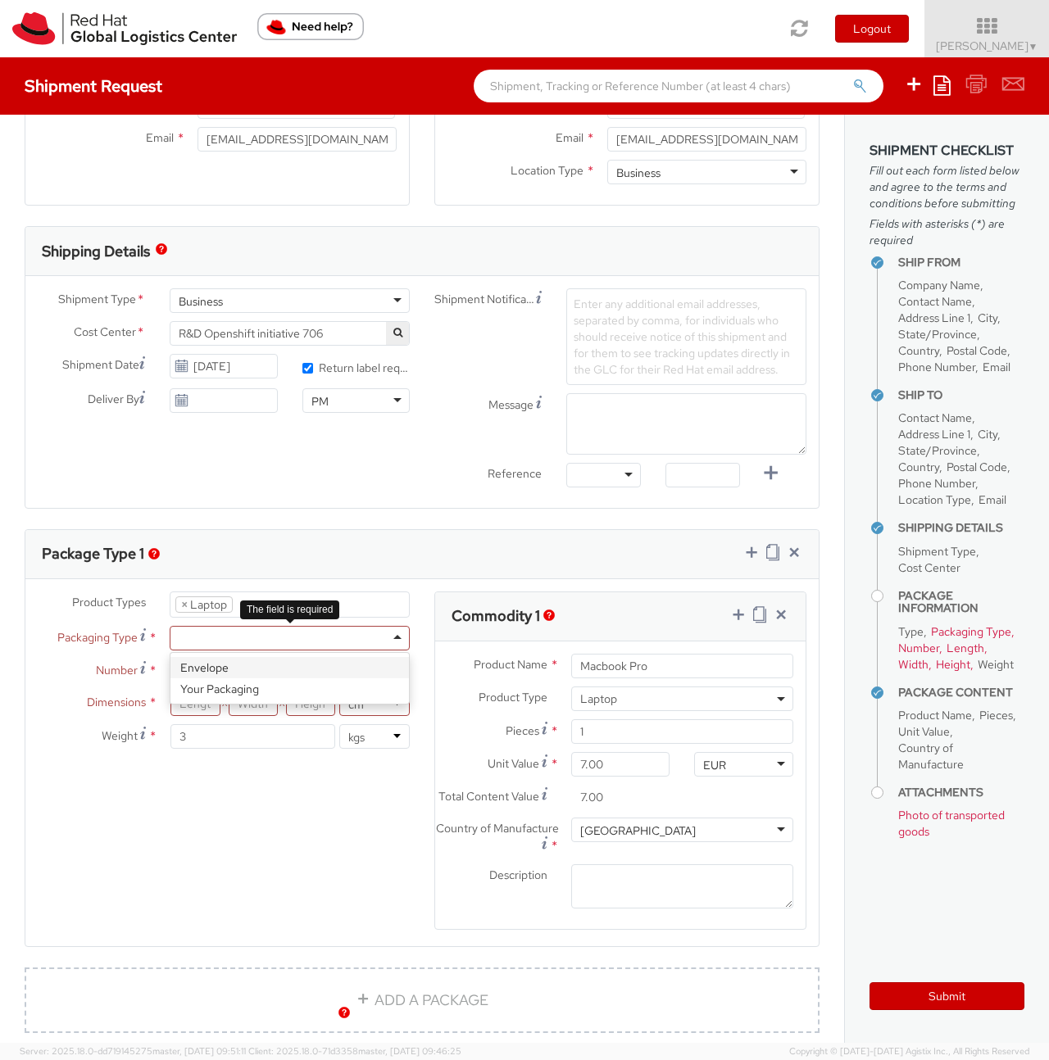
click at [215, 634] on div at bounding box center [290, 638] width 240 height 25
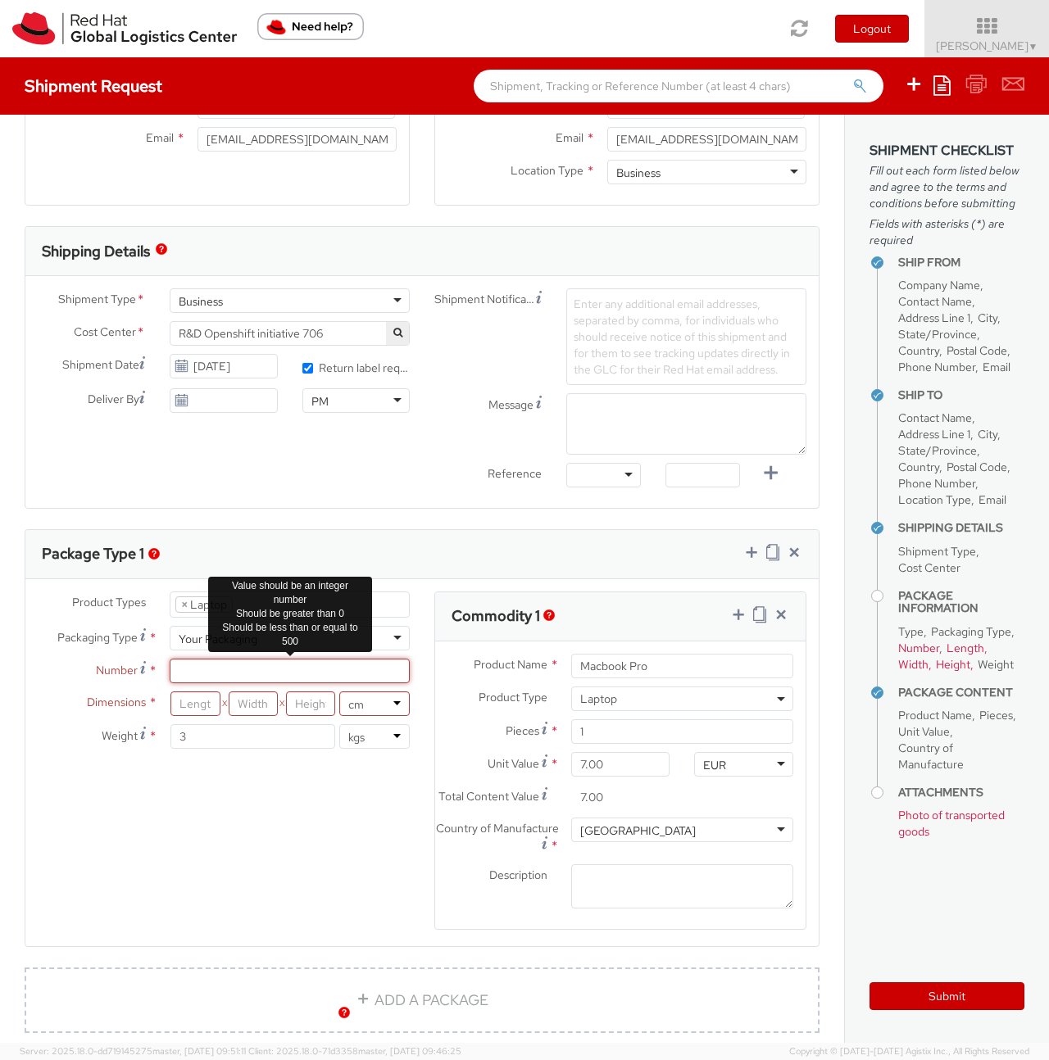
click at [218, 675] on input "Number *" at bounding box center [290, 671] width 240 height 25
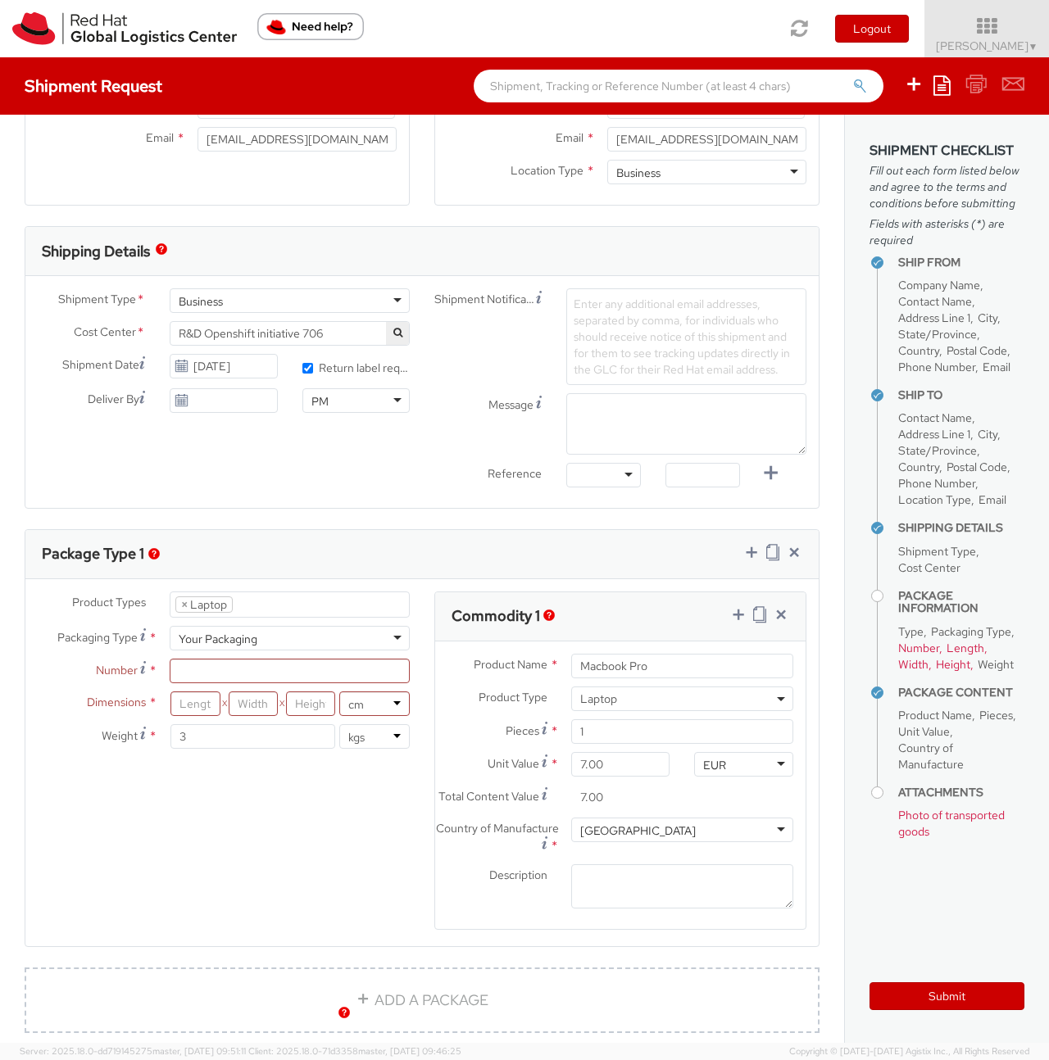
click at [75, 723] on div "Dimensions * X X in cm Weight * 3 lbs kgs" at bounding box center [223, 724] width 397 height 66
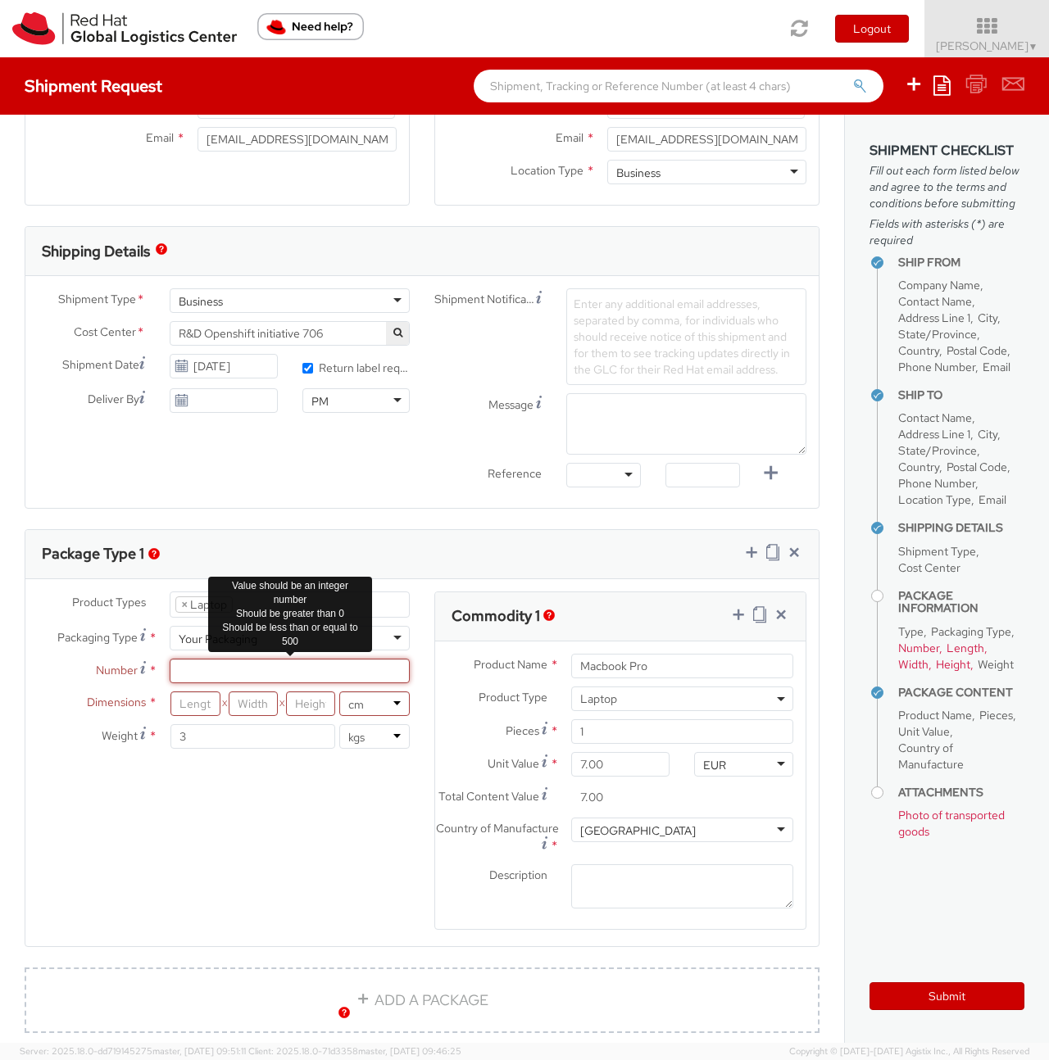
click at [187, 666] on input "Number *" at bounding box center [290, 671] width 240 height 25
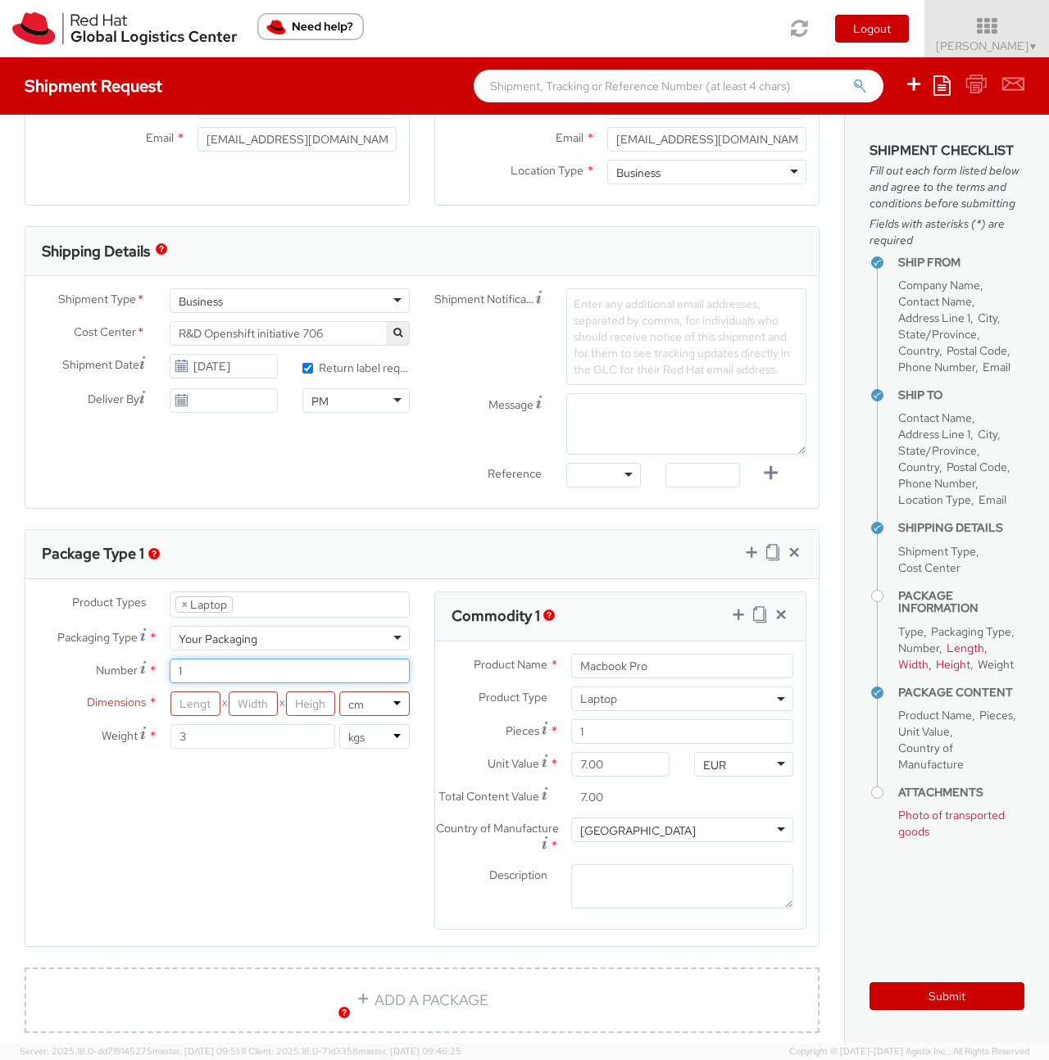
type input "1"
click at [191, 706] on input "number" at bounding box center [194, 703] width 49 height 25
type input "450"
type input "300"
type input "2"
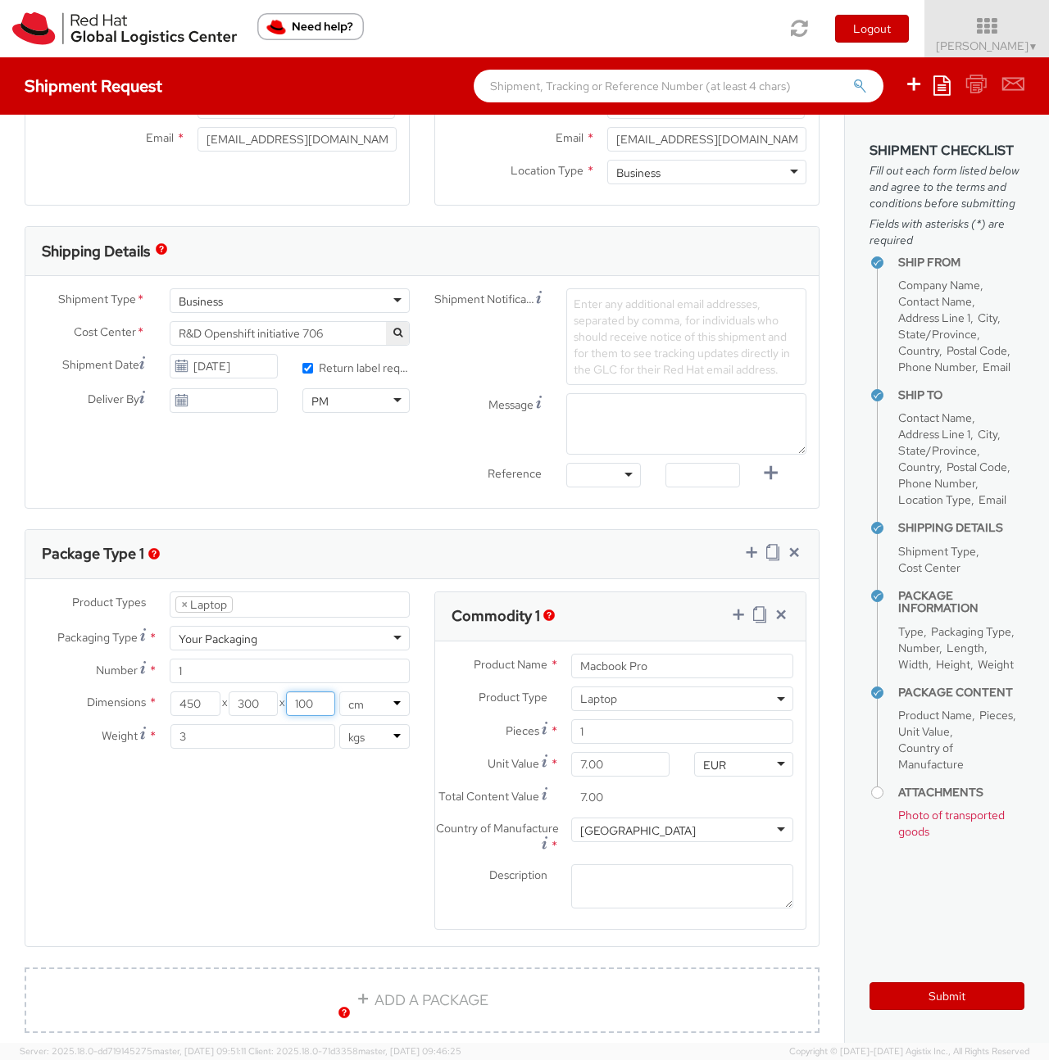
type input "100"
click at [246, 823] on div "Product Types * Documents Docking Station Laptop Monitor Other Hardware Server …" at bounding box center [421, 772] width 793 height 360
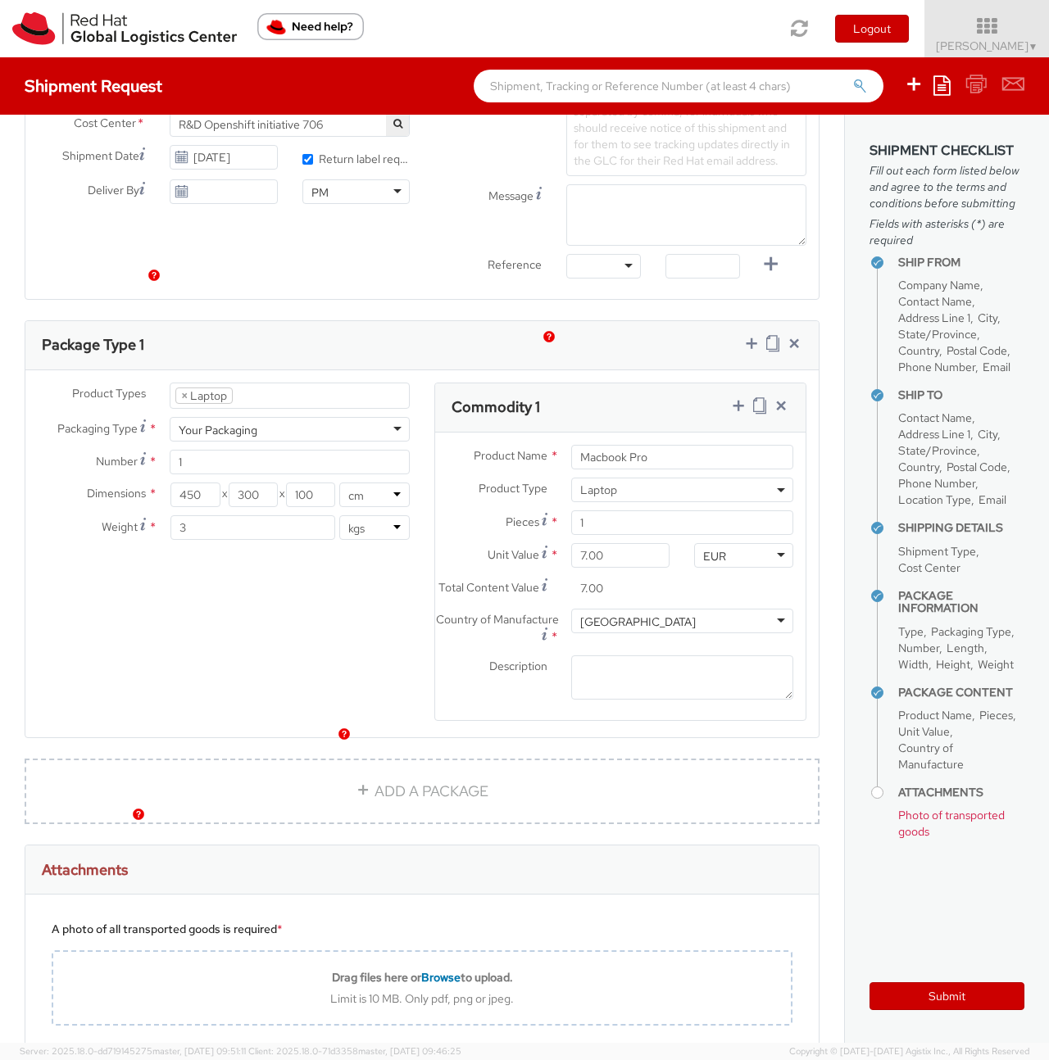
scroll to position [879, 0]
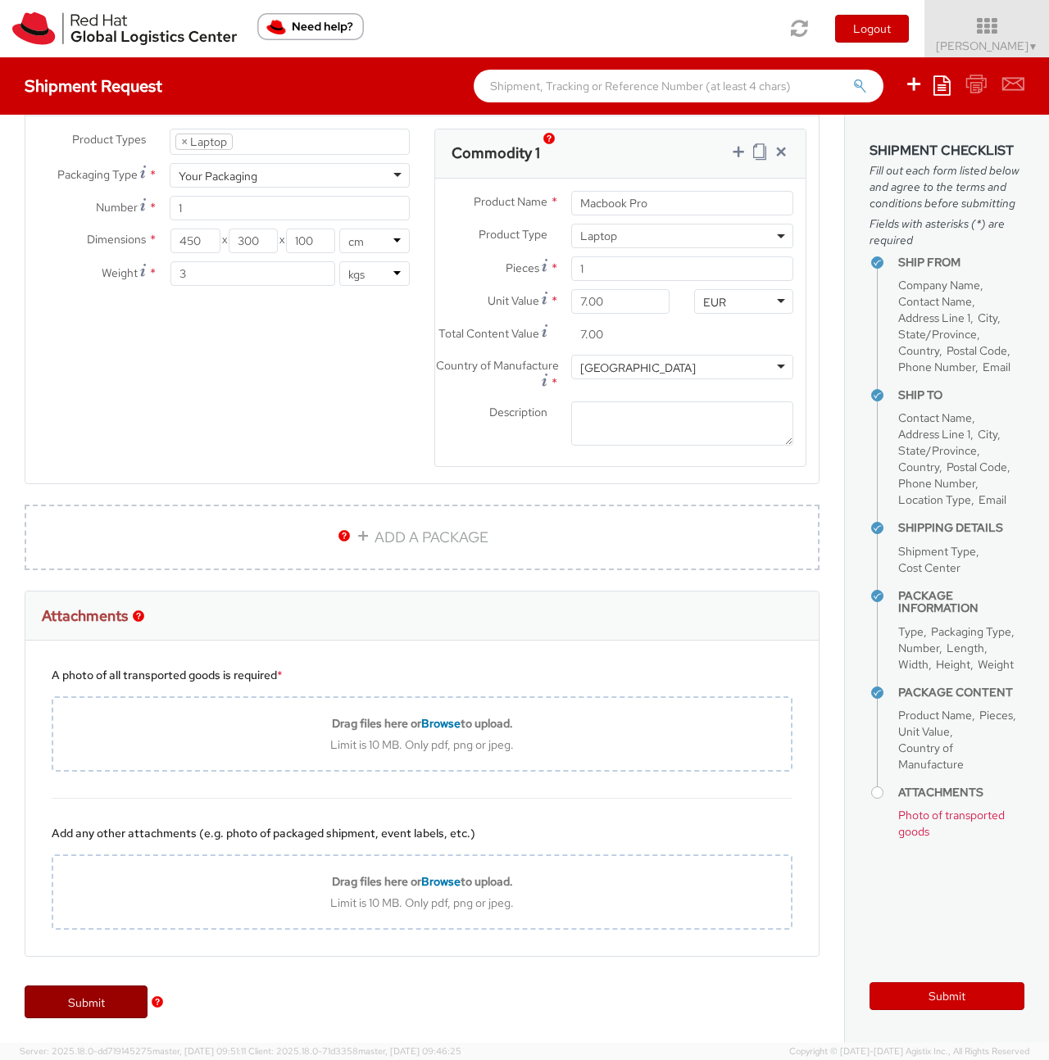
click at [102, 992] on link "Submit" at bounding box center [86, 1002] width 123 height 33
click at [277, 583] on div "ADD A PACKAGE" at bounding box center [421, 548] width 819 height 86
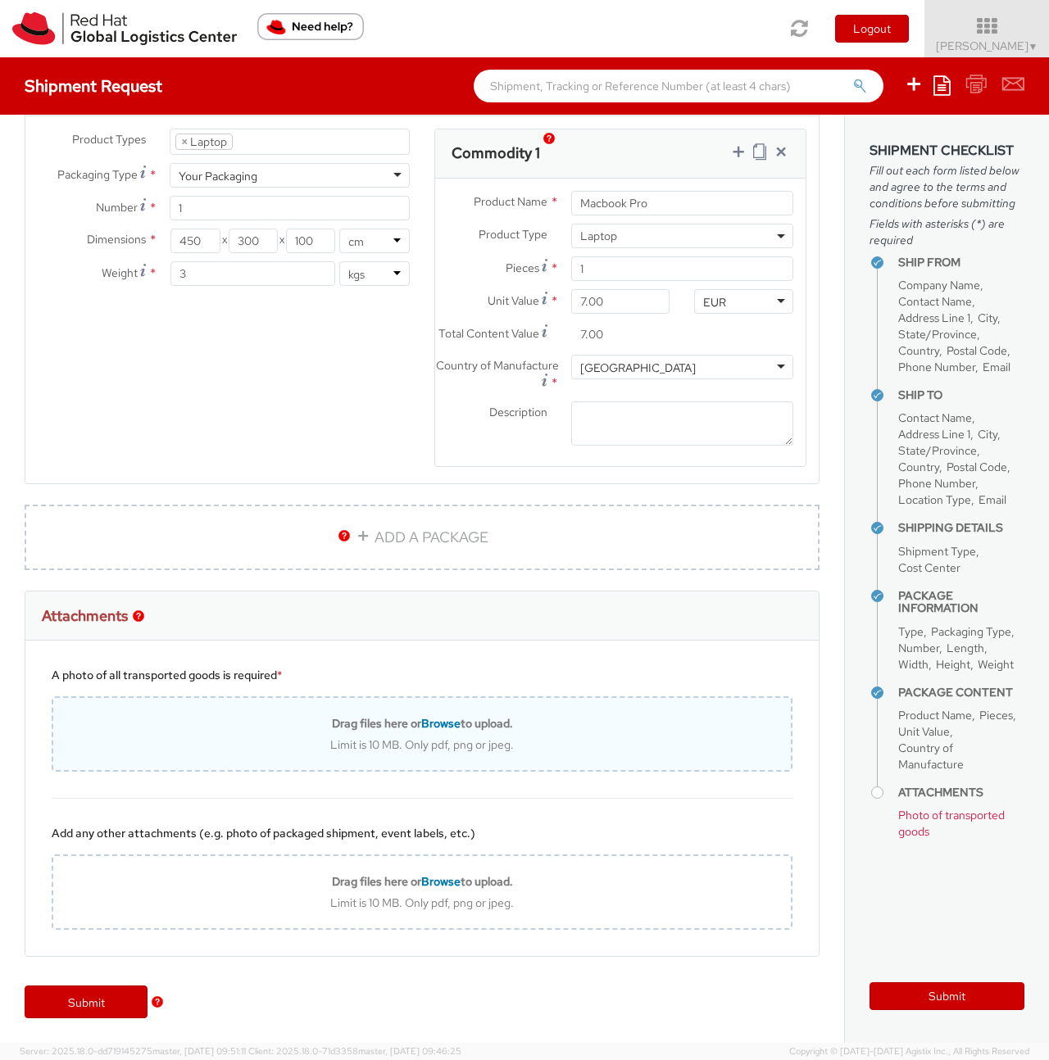
click at [438, 720] on span "Browse" at bounding box center [440, 723] width 39 height 15
type input "C:\fakepath\1000012305.jpg"
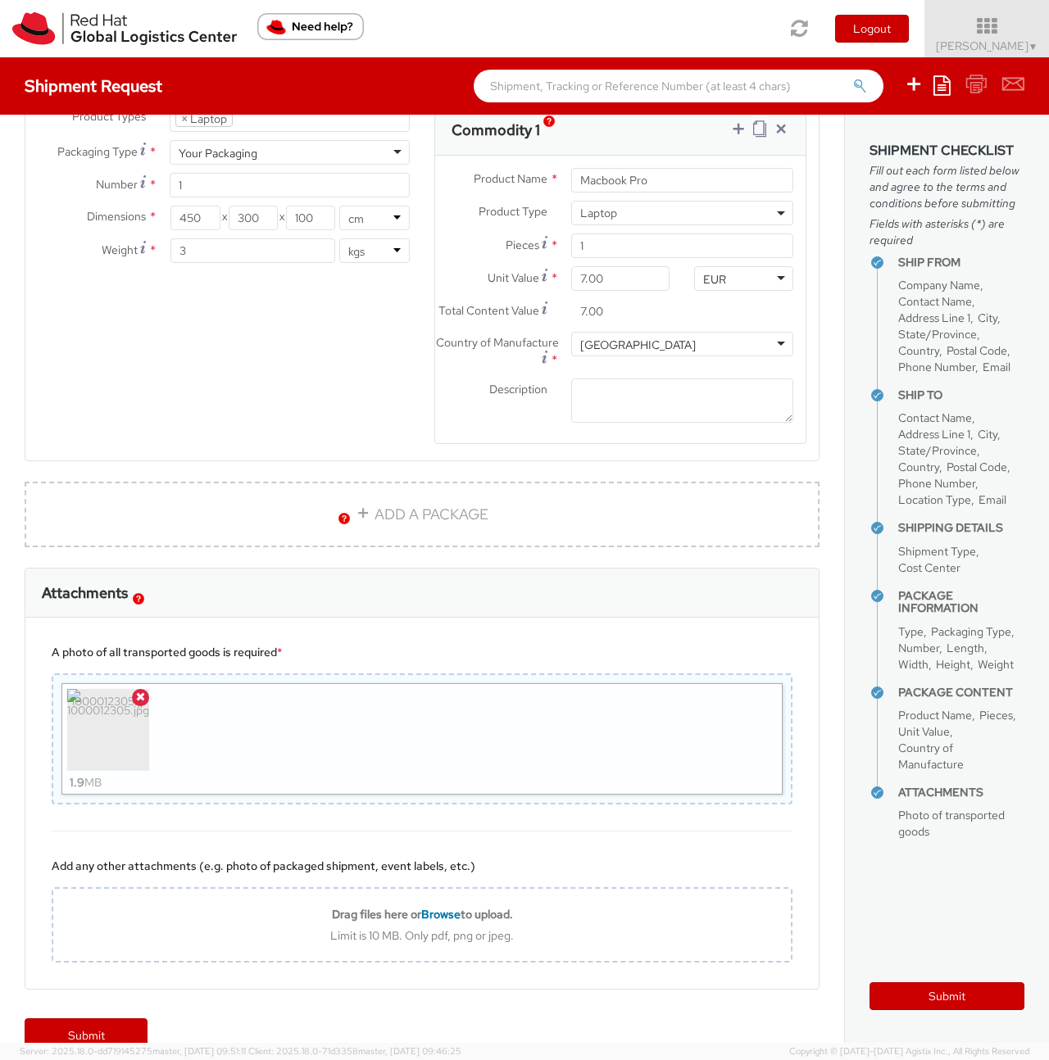
scroll to position [935, 0]
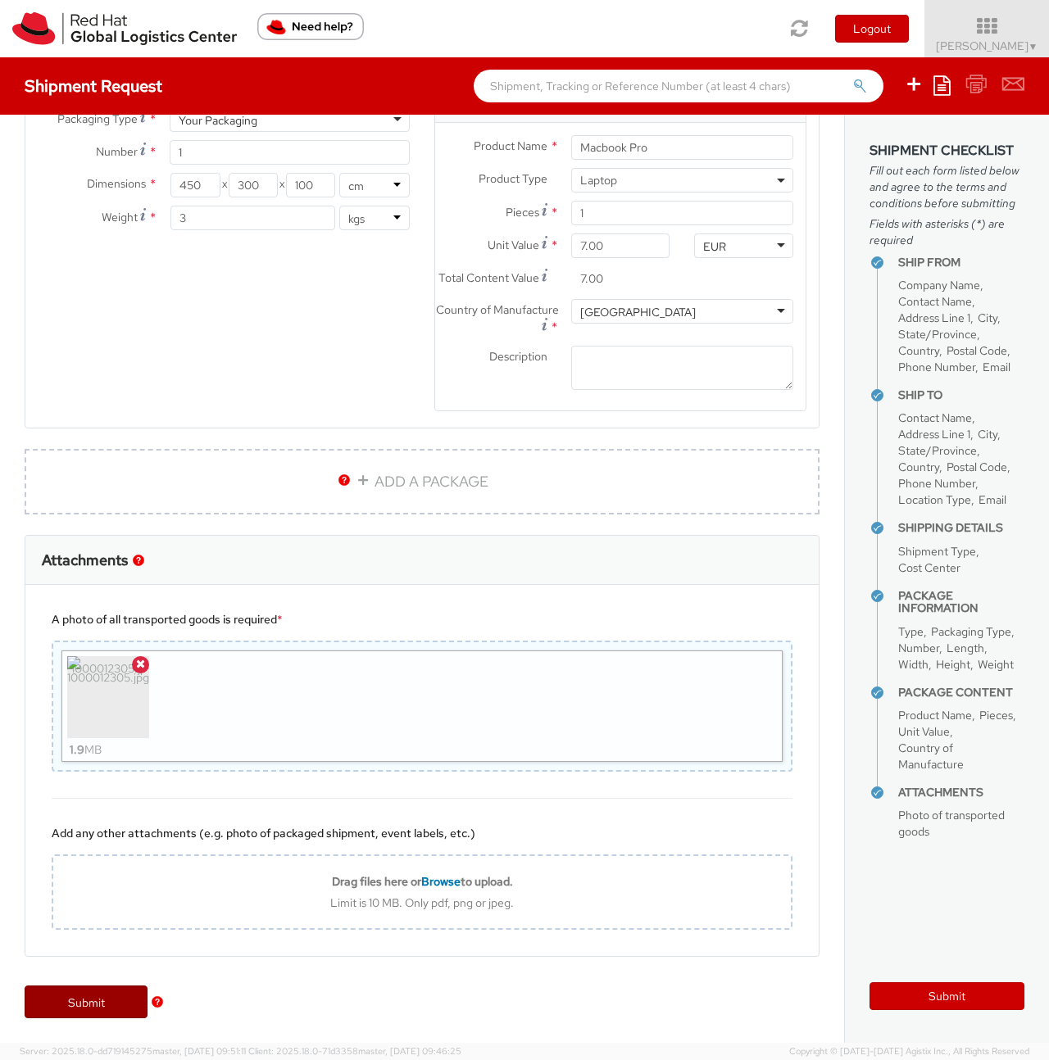
click at [91, 1000] on link "Submit" at bounding box center [86, 1002] width 123 height 33
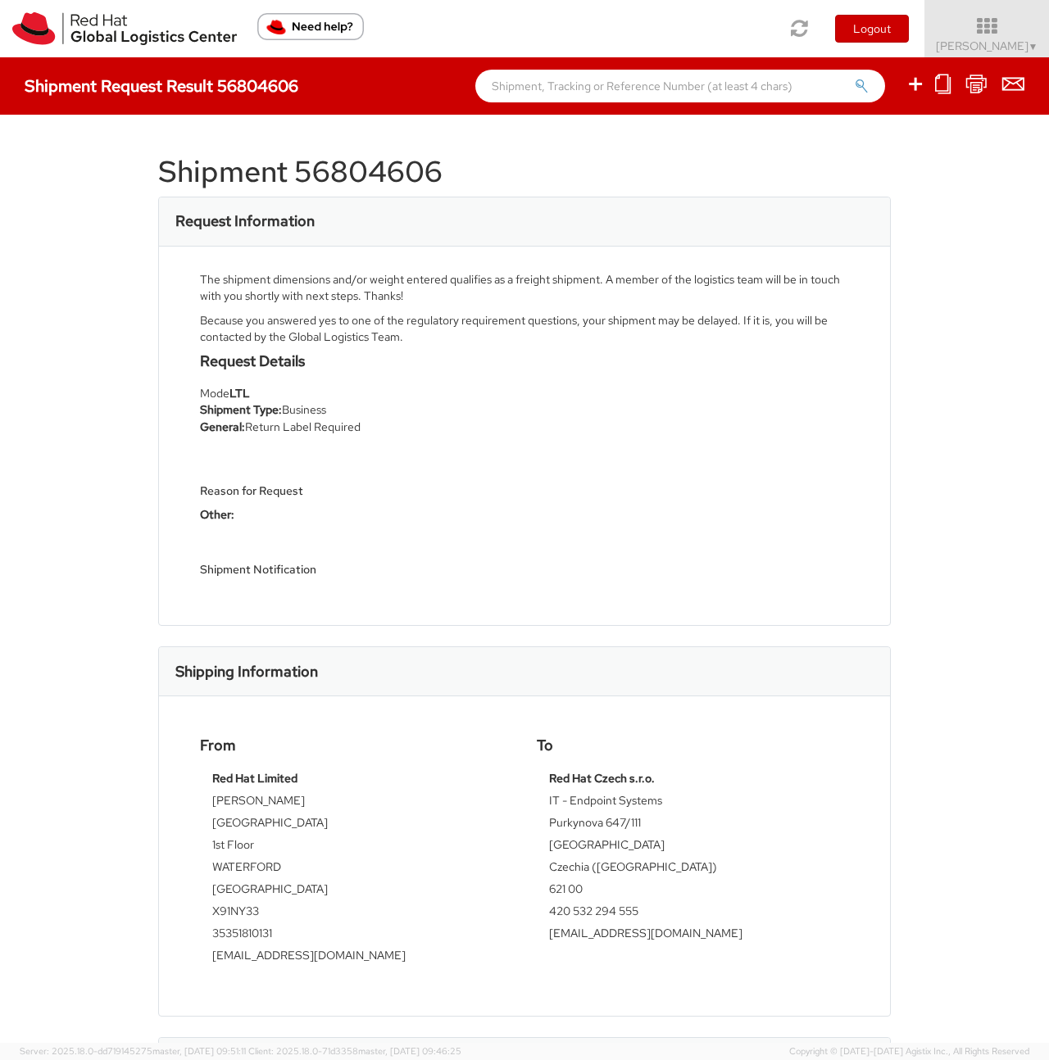
click at [352, 162] on h1 "Shipment 56804606" at bounding box center [524, 172] width 732 height 33
copy h1 "56804606"
click at [367, 179] on h1 "Shipment 56804606" at bounding box center [524, 172] width 732 height 33
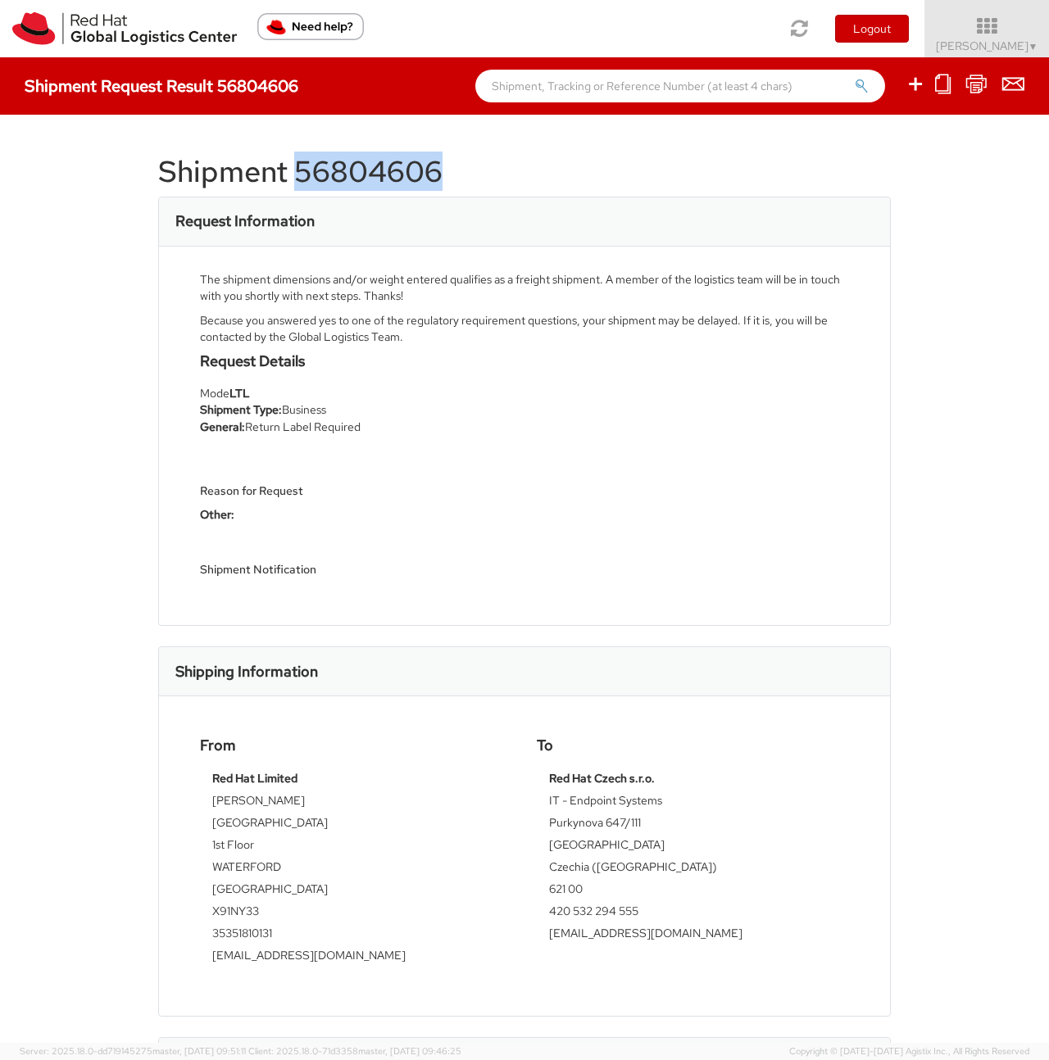
copy h1 "56804606"
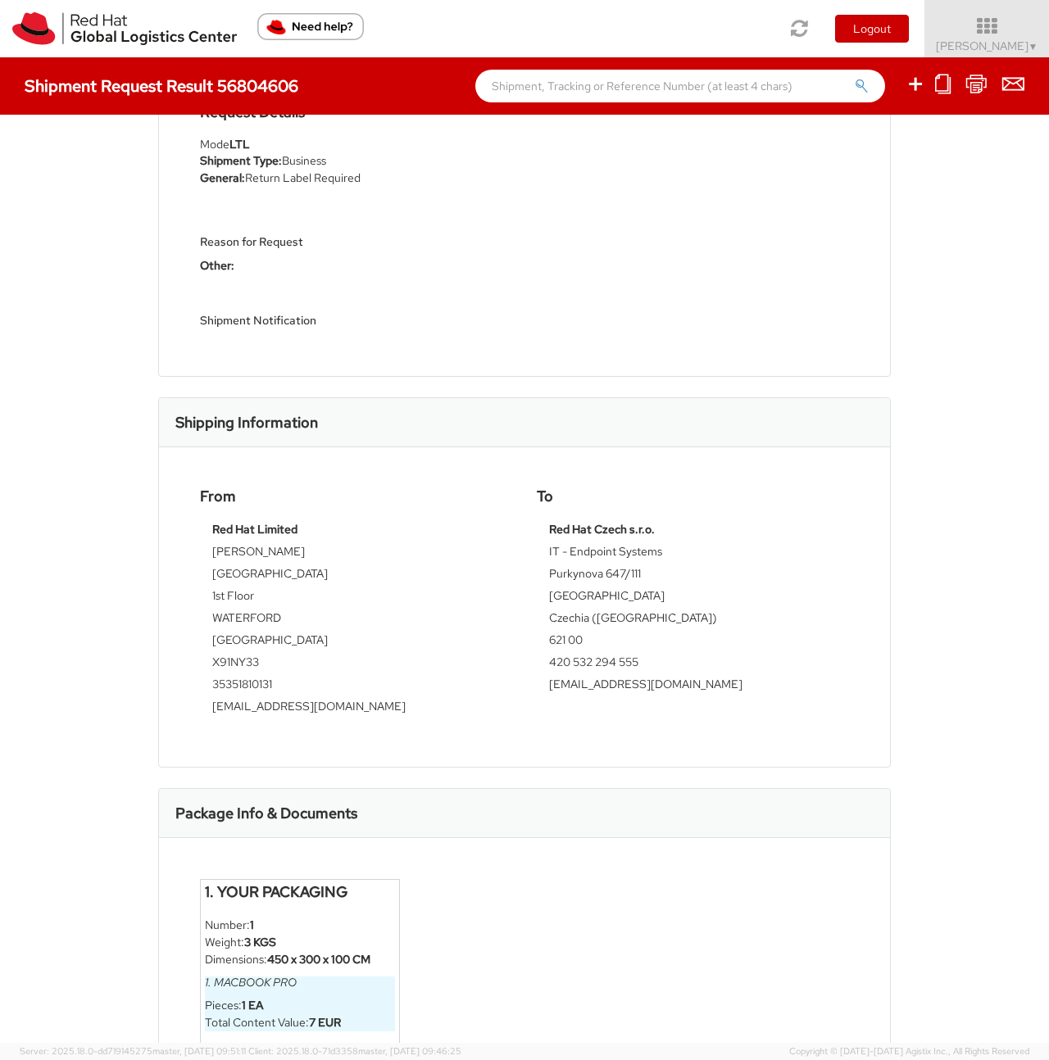
scroll to position [394, 0]
